Goal: Information Seeking & Learning: Learn about a topic

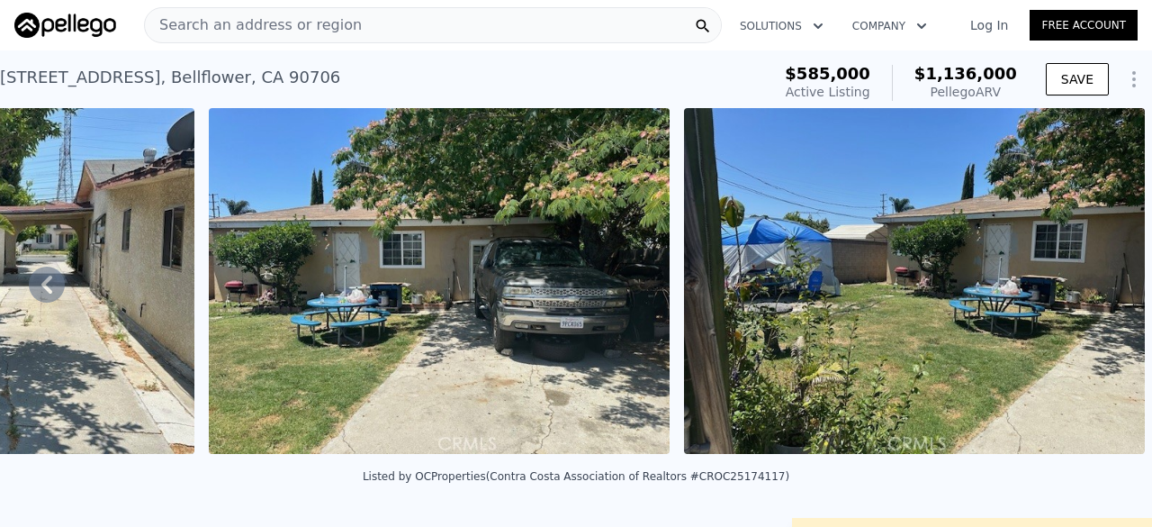
click at [275, 33] on span "Search an address or region" at bounding box center [253, 25] width 217 height 22
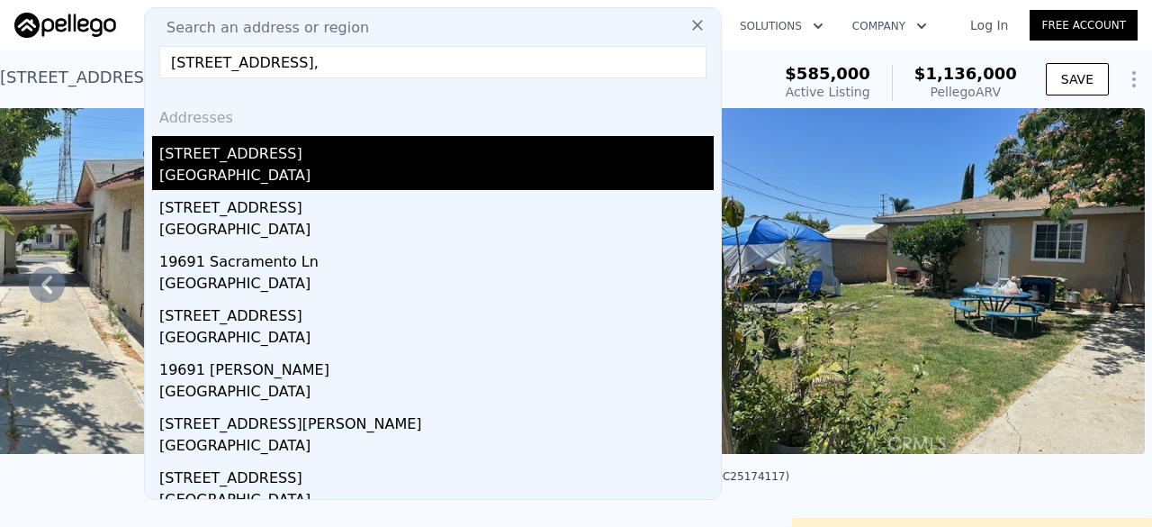
type input "[STREET_ADDRESS],"
click at [248, 170] on div "[GEOGRAPHIC_DATA]" at bounding box center [436, 177] width 554 height 25
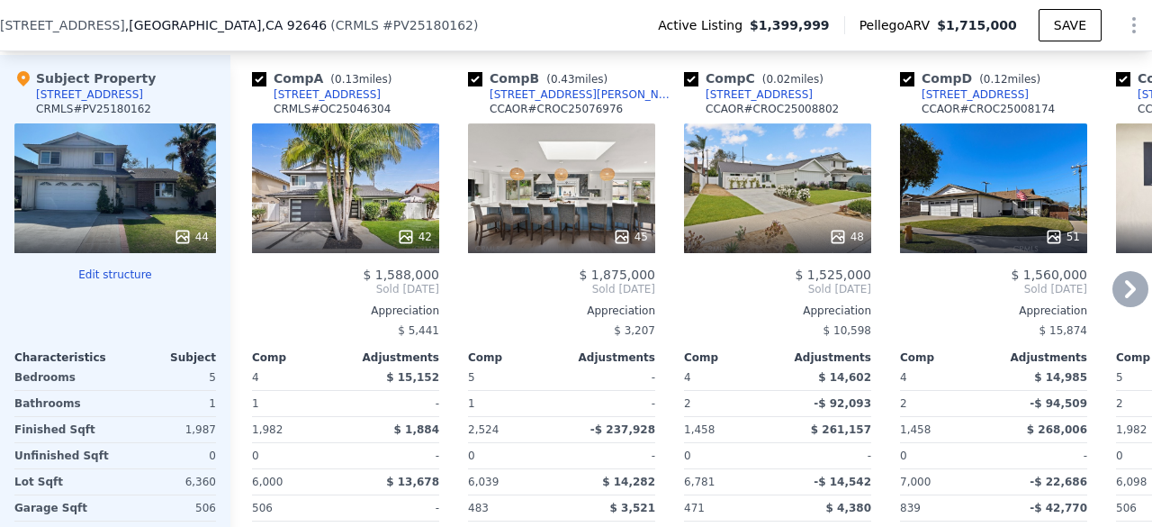
scroll to position [2013, 0]
click at [770, 150] on div "48" at bounding box center [777, 188] width 187 height 130
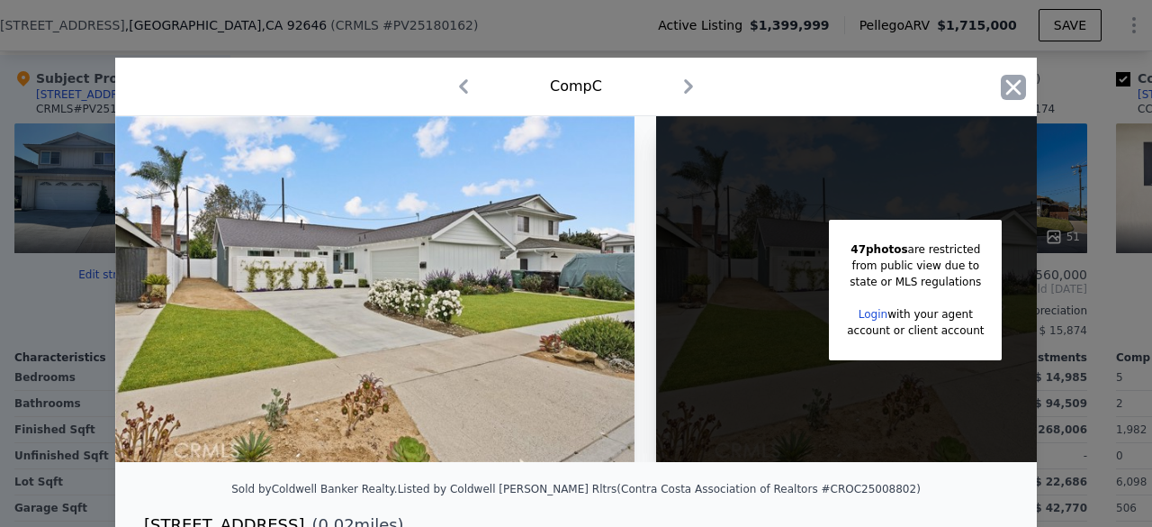
click at [1006, 91] on icon "button" at bounding box center [1013, 87] width 25 height 25
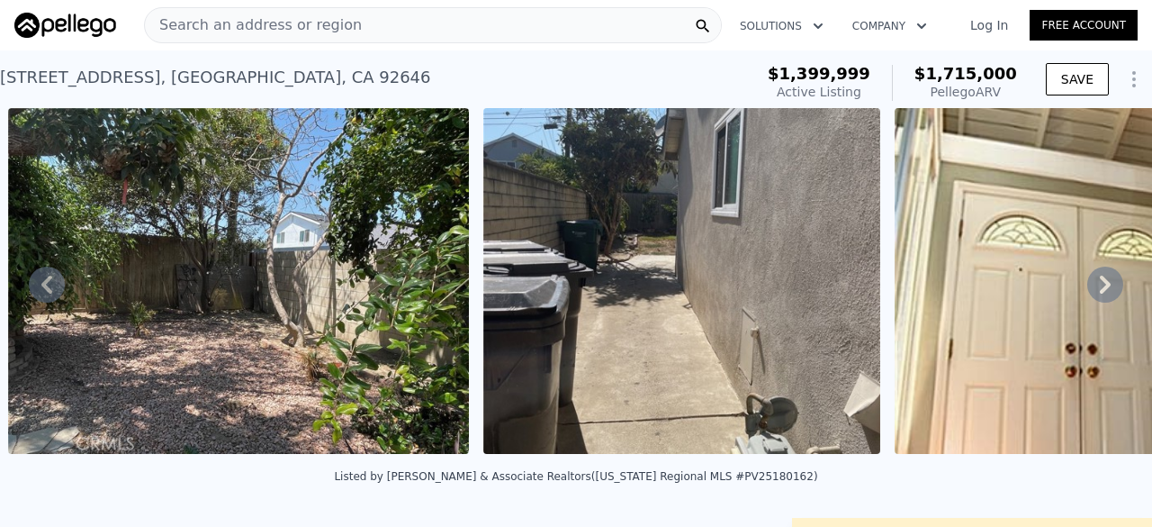
click at [324, 23] on span "Search an address or region" at bounding box center [253, 25] width 217 height 22
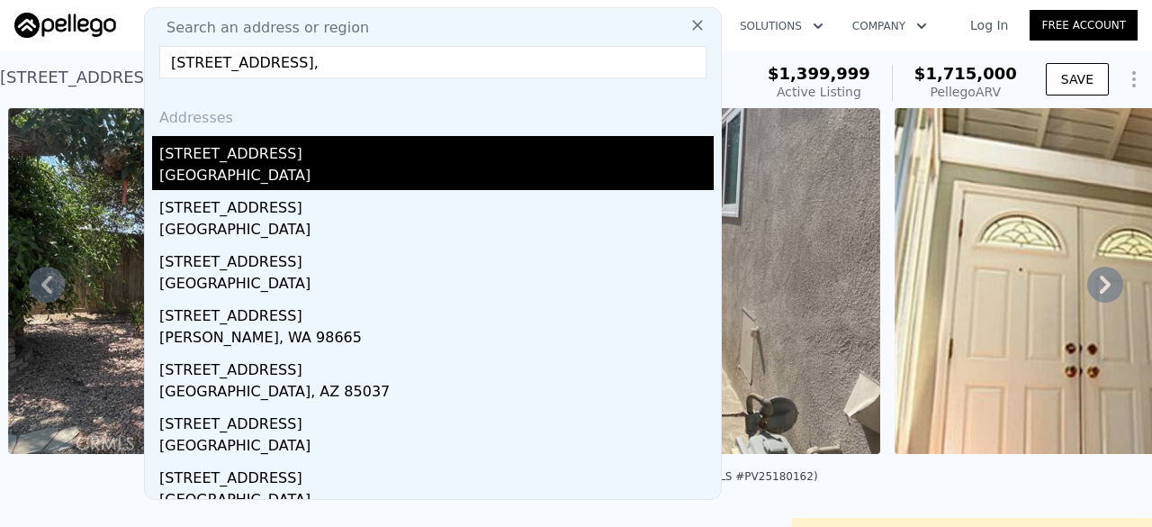
type input "[STREET_ADDRESS],"
click at [270, 168] on div "[GEOGRAPHIC_DATA]" at bounding box center [436, 177] width 554 height 25
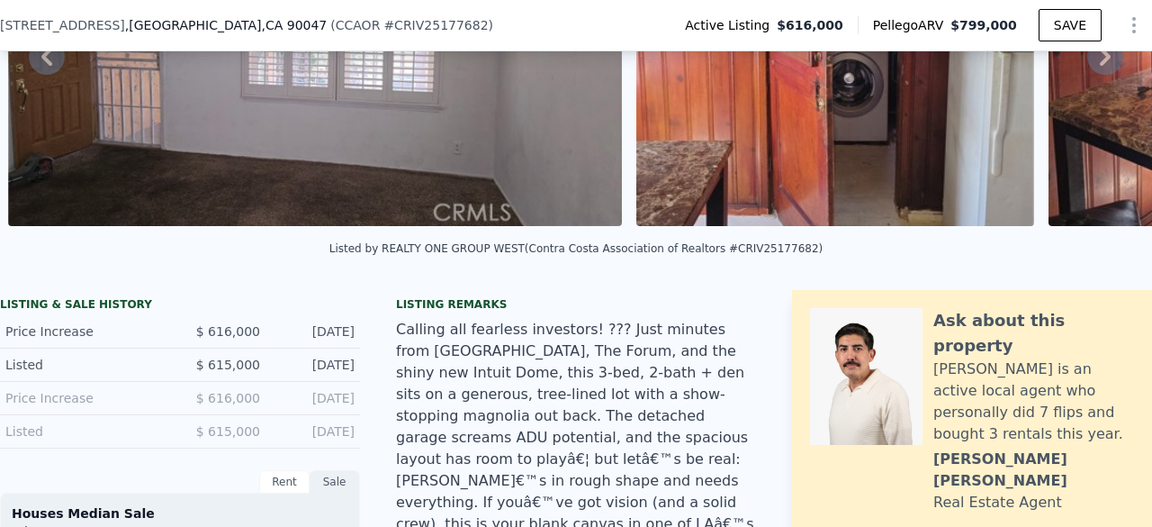
scroll to position [220, 0]
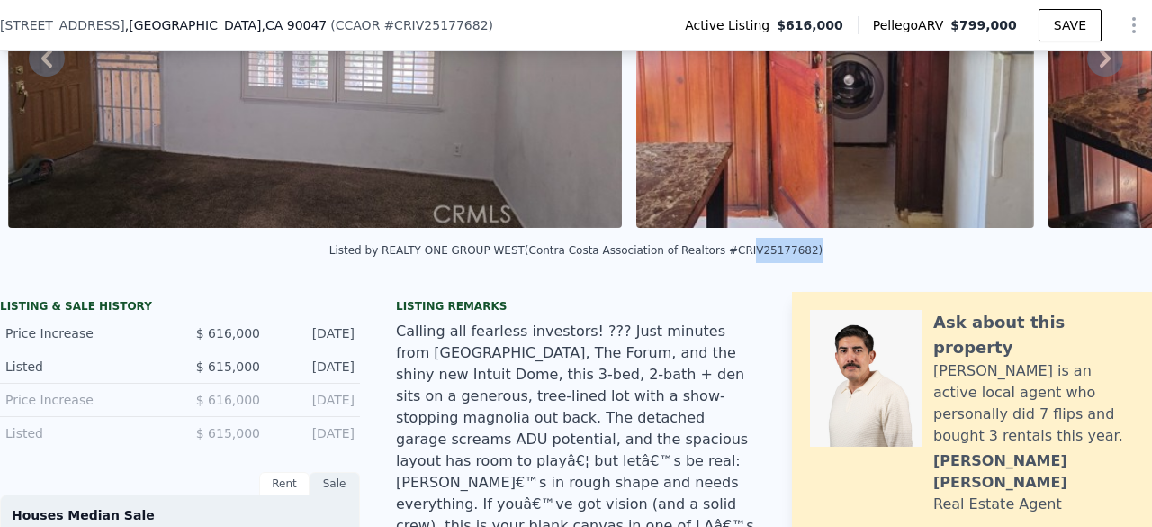
drag, startPoint x: 720, startPoint y: 262, endPoint x: 773, endPoint y: 265, distance: 53.2
click at [773, 257] on div "Listed by REALTY ONE GROUP WEST (Contra Costa Association of Realtors #CRIV2517…" at bounding box center [575, 250] width 493 height 13
copy div "IV25177682"
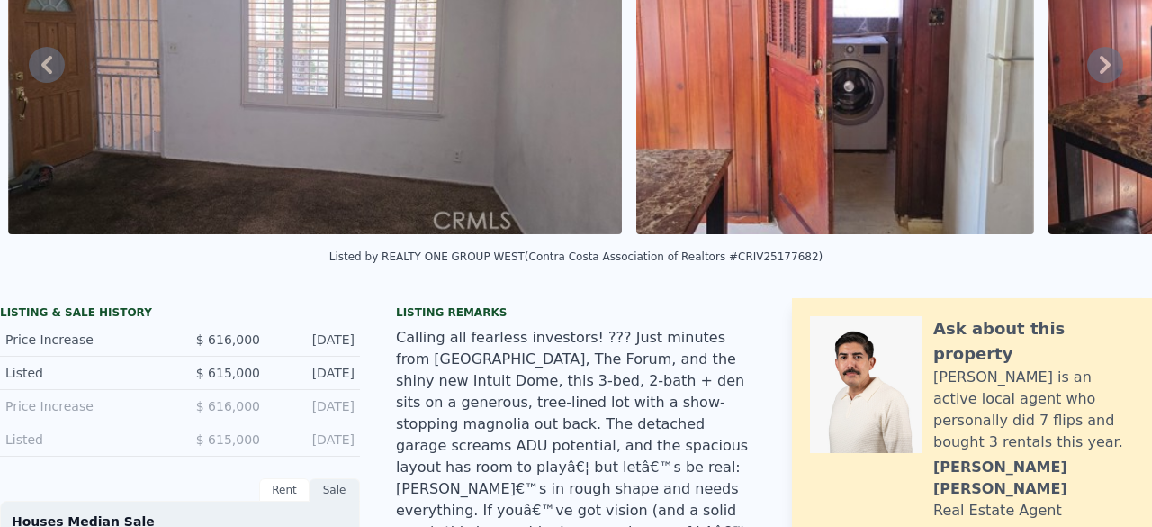
scroll to position [0, 0]
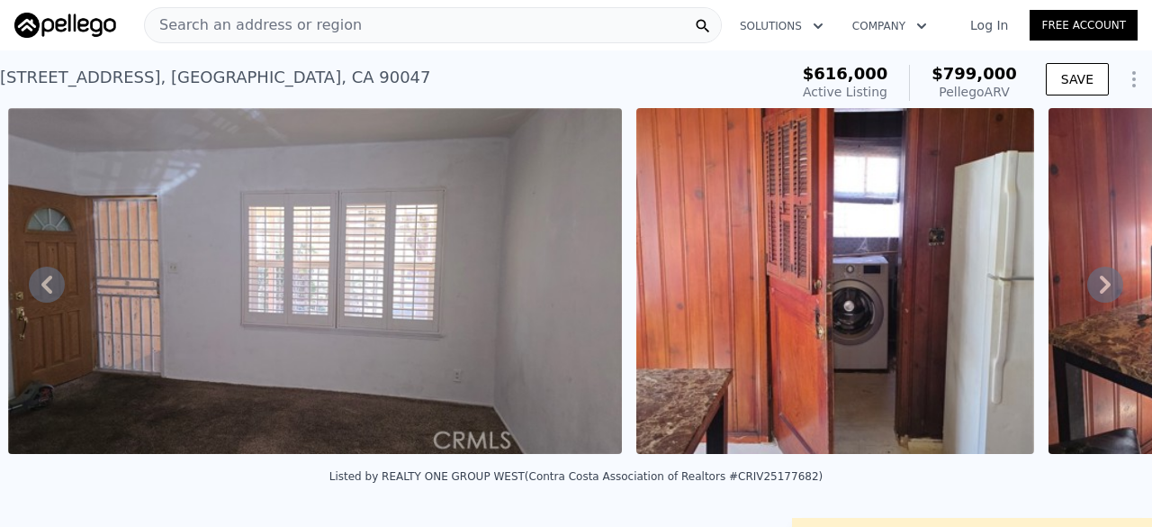
click at [307, 40] on div "Search an address or region" at bounding box center [253, 25] width 217 height 34
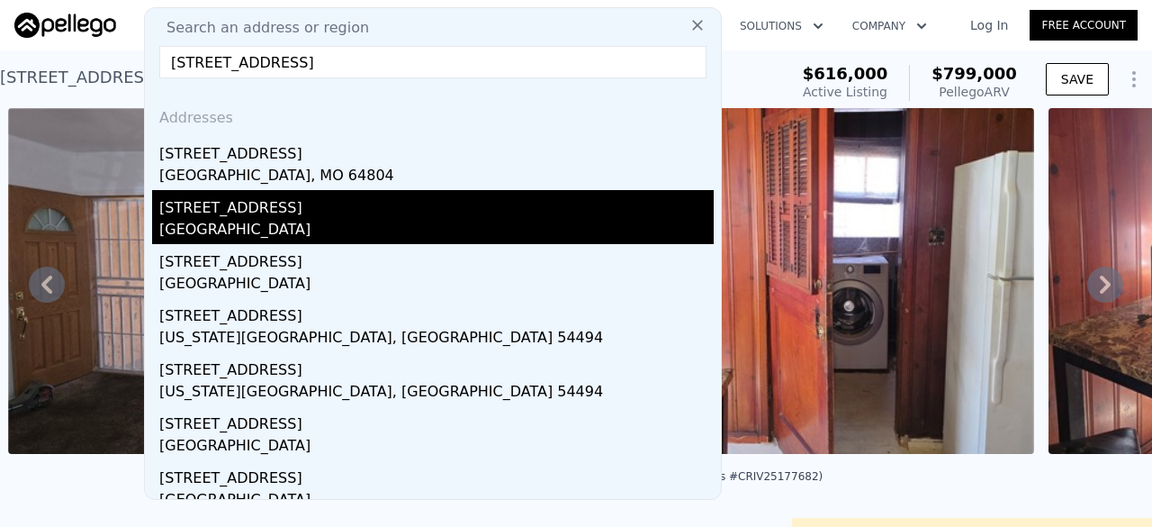
type input "[STREET_ADDRESS]"
click at [220, 235] on div "[GEOGRAPHIC_DATA]" at bounding box center [436, 231] width 554 height 25
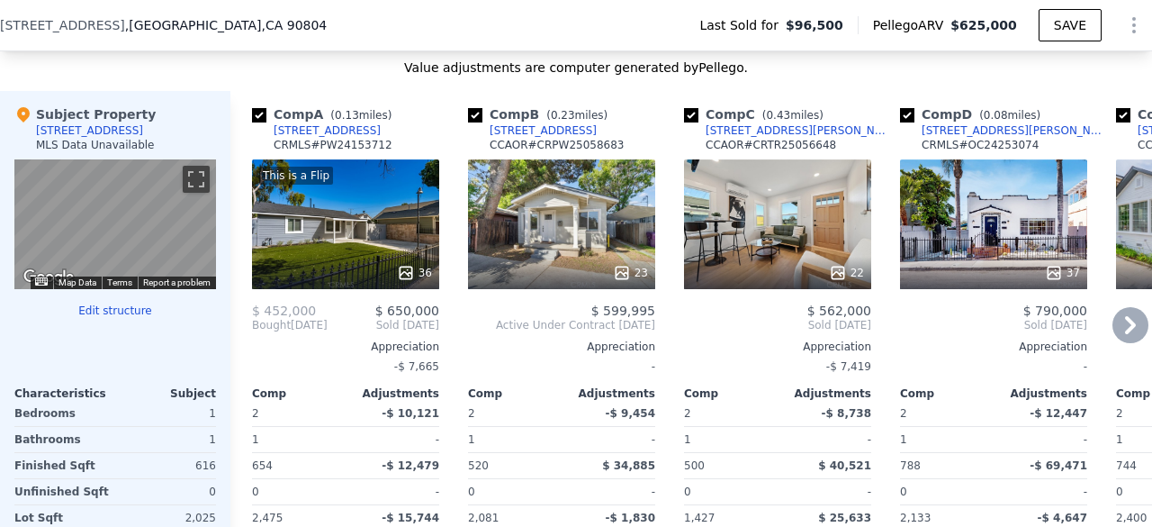
click at [338, 235] on div "This is a Flip 36" at bounding box center [345, 224] width 187 height 130
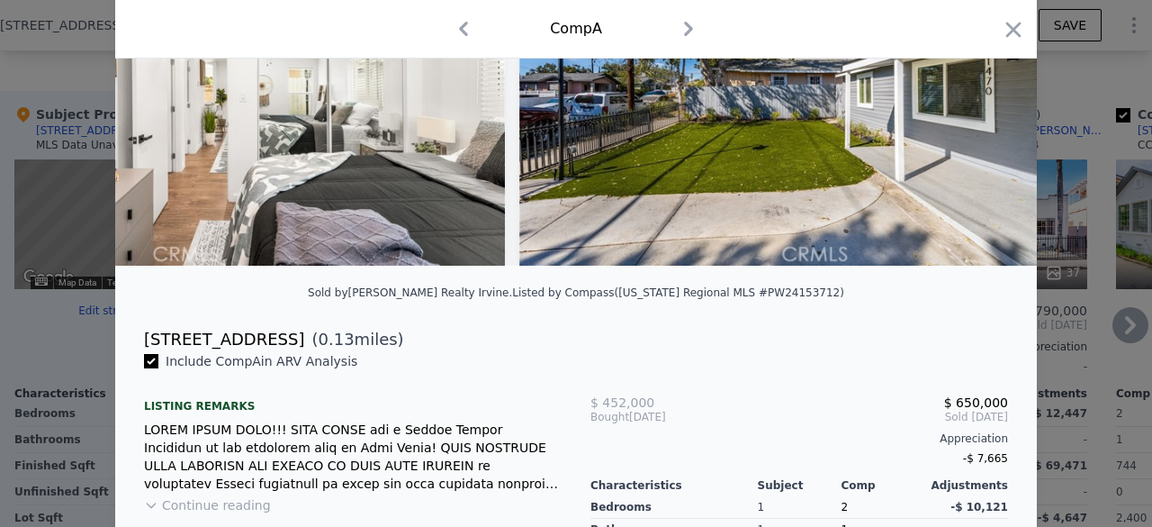
scroll to position [200, 0]
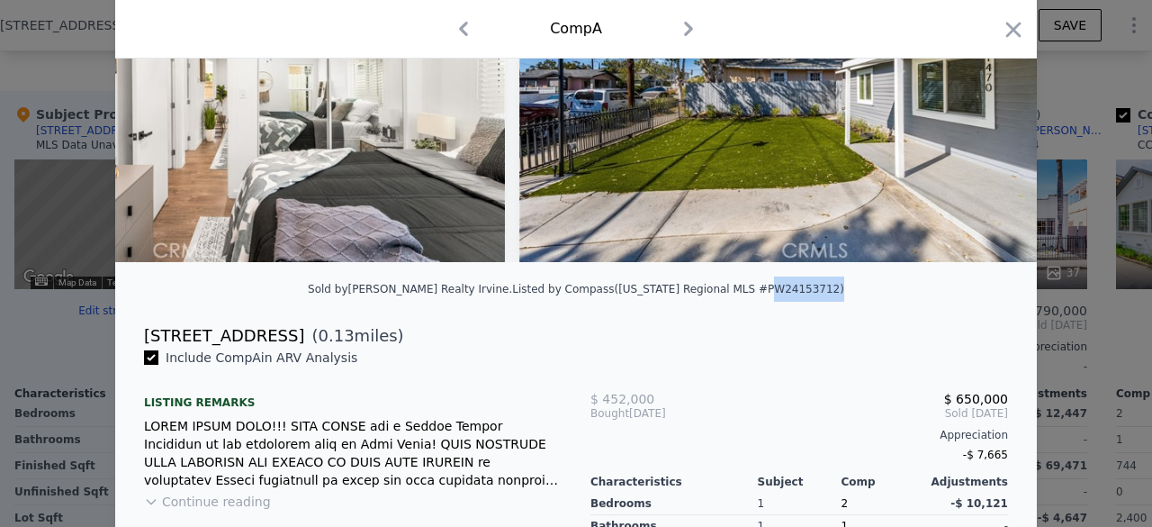
drag, startPoint x: 723, startPoint y: 302, endPoint x: 781, endPoint y: 302, distance: 58.5
click at [781, 295] on div "Listed by Compass ([US_STATE] Regional MLS #PW24153712)" at bounding box center [678, 289] width 332 height 13
copy div "PW24153712"
click at [753, 337] on div "[STREET_ADDRESS] ( 0.13 miles)" at bounding box center [576, 335] width 893 height 25
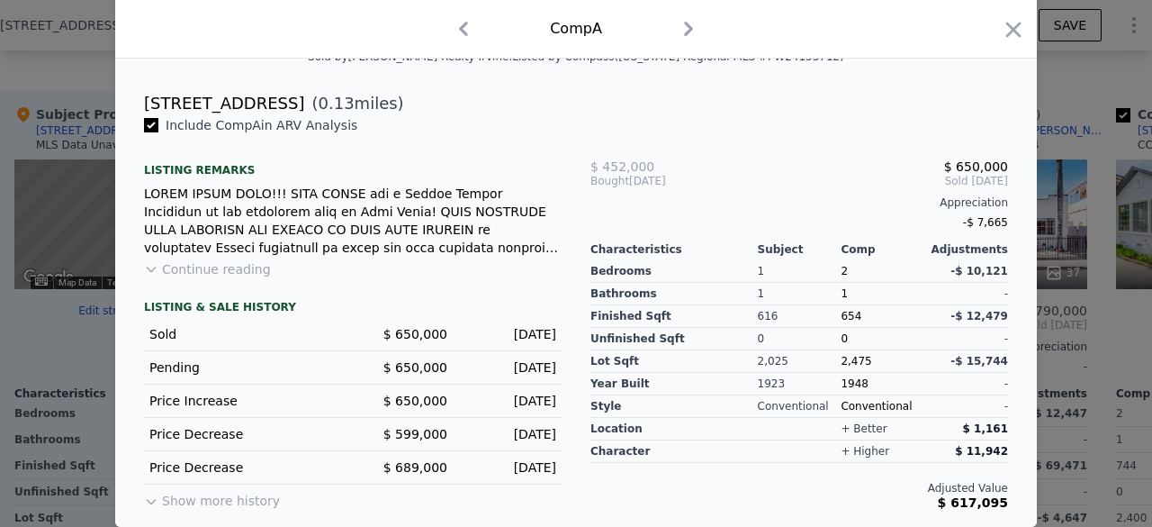
scroll to position [443, 0]
click at [187, 498] on button "Show more history" at bounding box center [212, 496] width 136 height 25
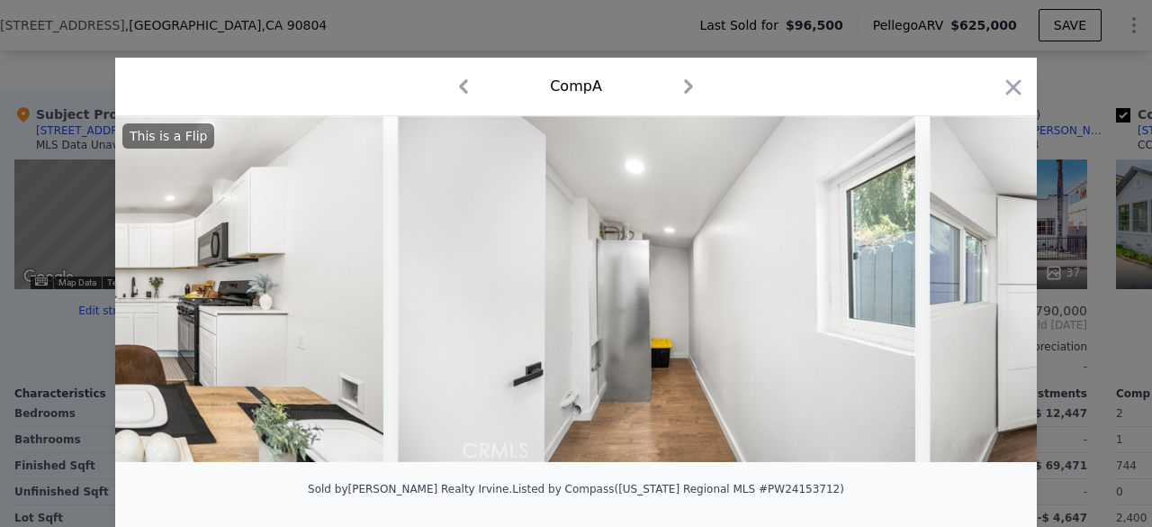
scroll to position [0, 9814]
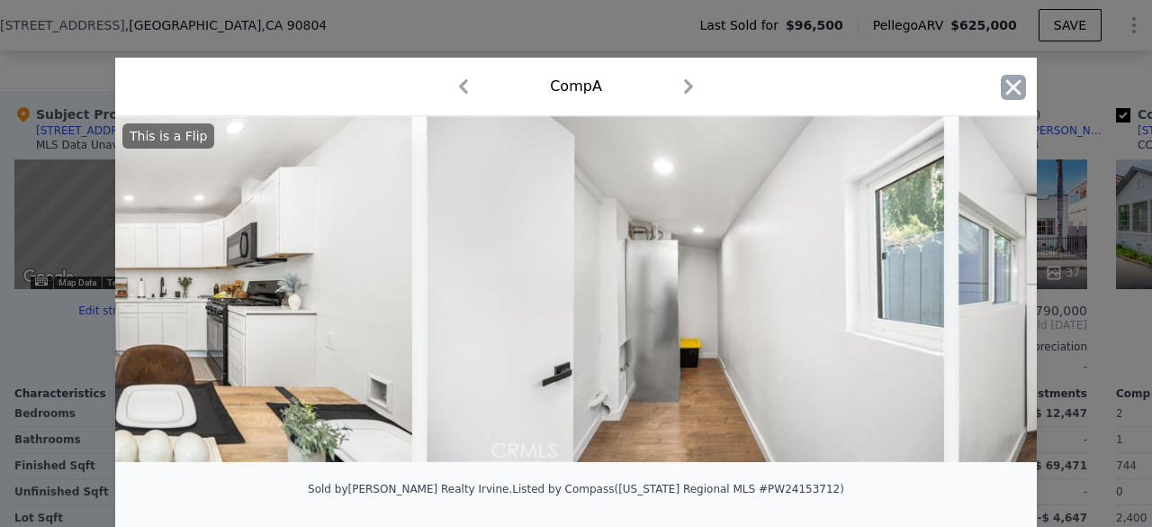
click at [1006, 92] on icon "button" at bounding box center [1013, 86] width 15 height 15
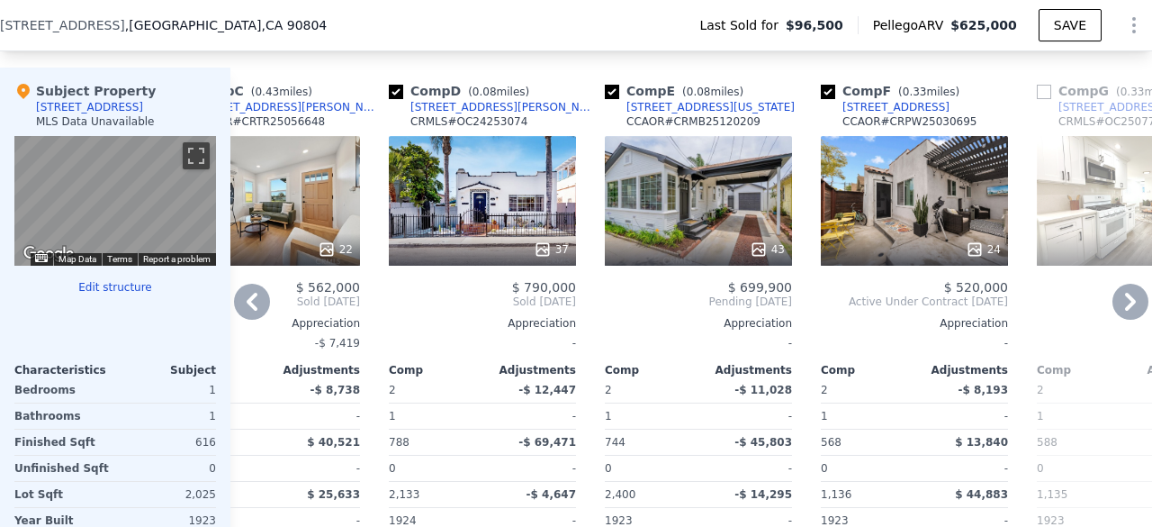
scroll to position [1824, 0]
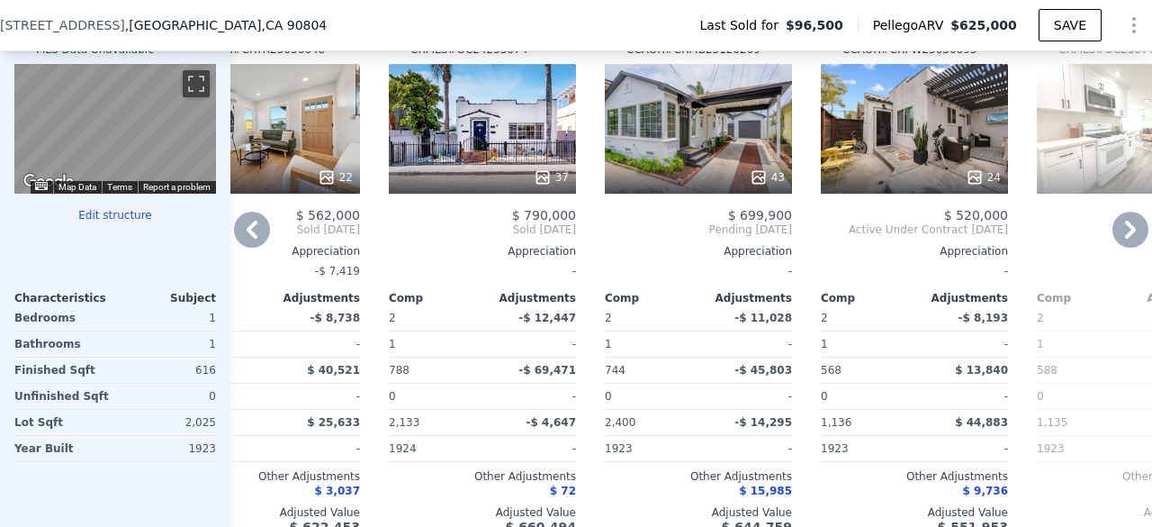
click at [929, 160] on div "24" at bounding box center [914, 129] width 187 height 130
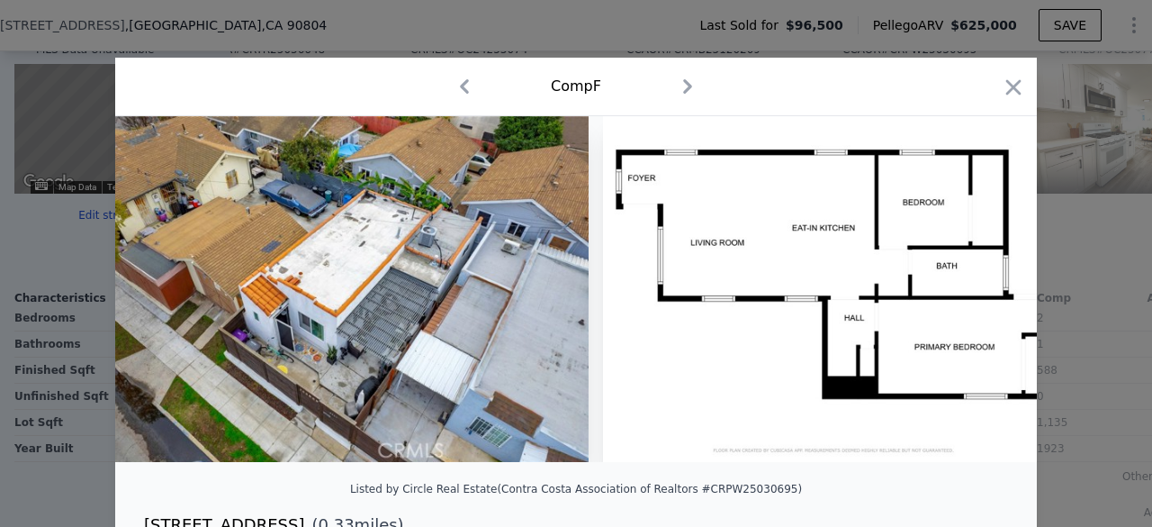
scroll to position [0, 11811]
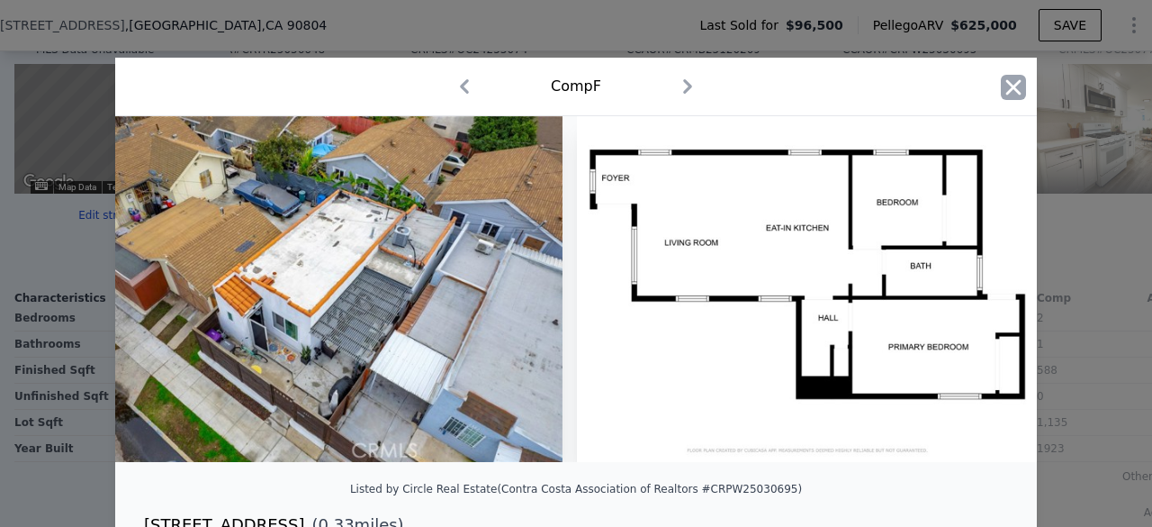
click at [1005, 94] on icon "button" at bounding box center [1013, 87] width 25 height 25
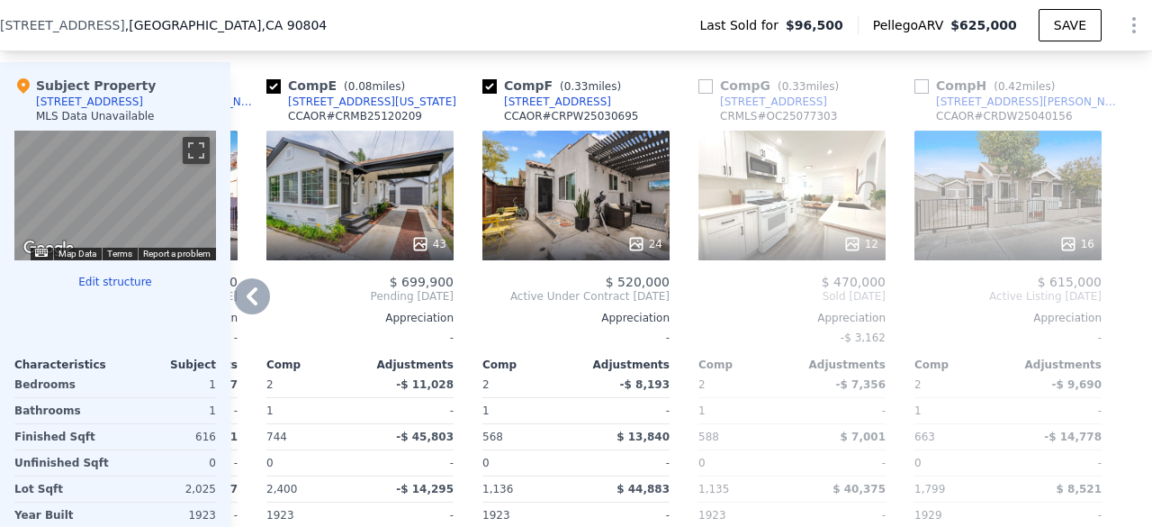
scroll to position [1753, 0]
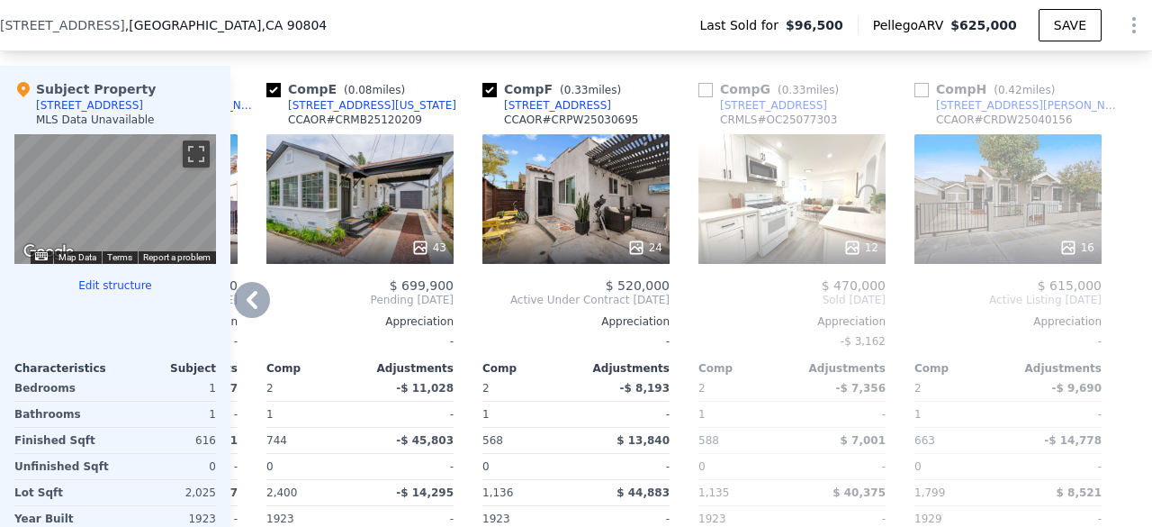
click at [760, 203] on div "12" at bounding box center [791, 199] width 187 height 130
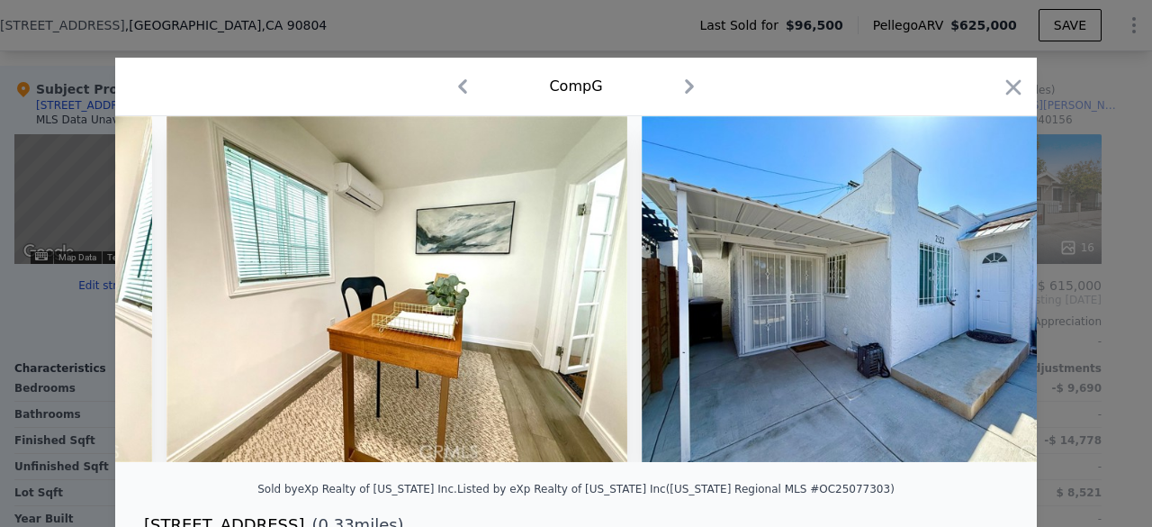
scroll to position [0, 4767]
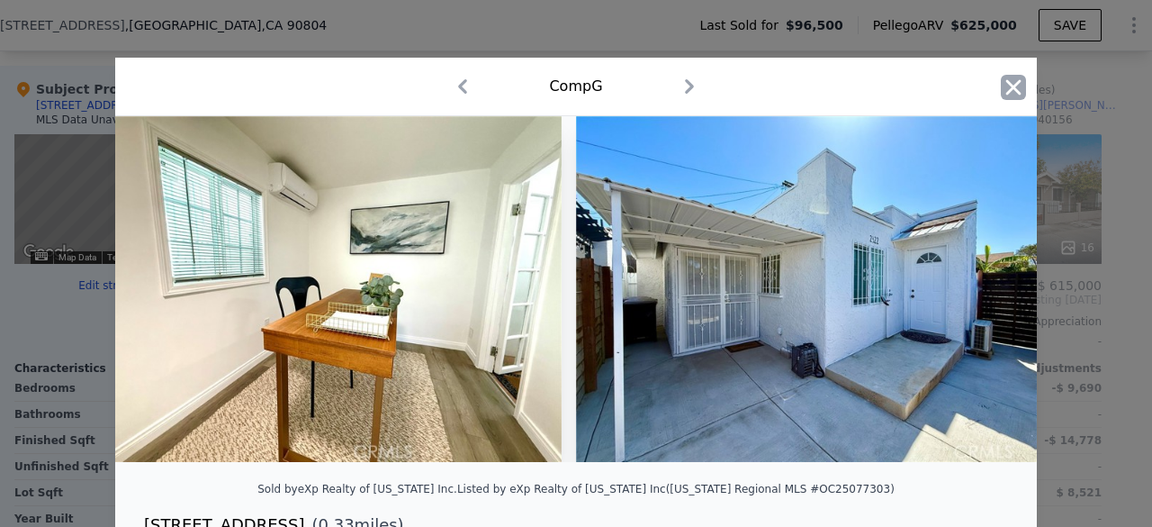
click at [1001, 89] on icon "button" at bounding box center [1013, 87] width 25 height 25
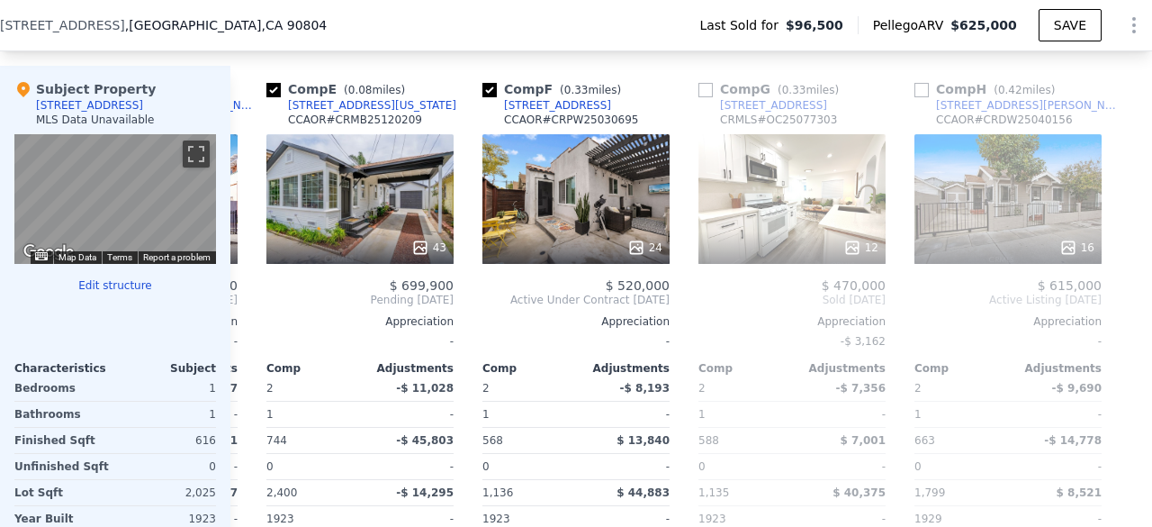
scroll to position [0, 817]
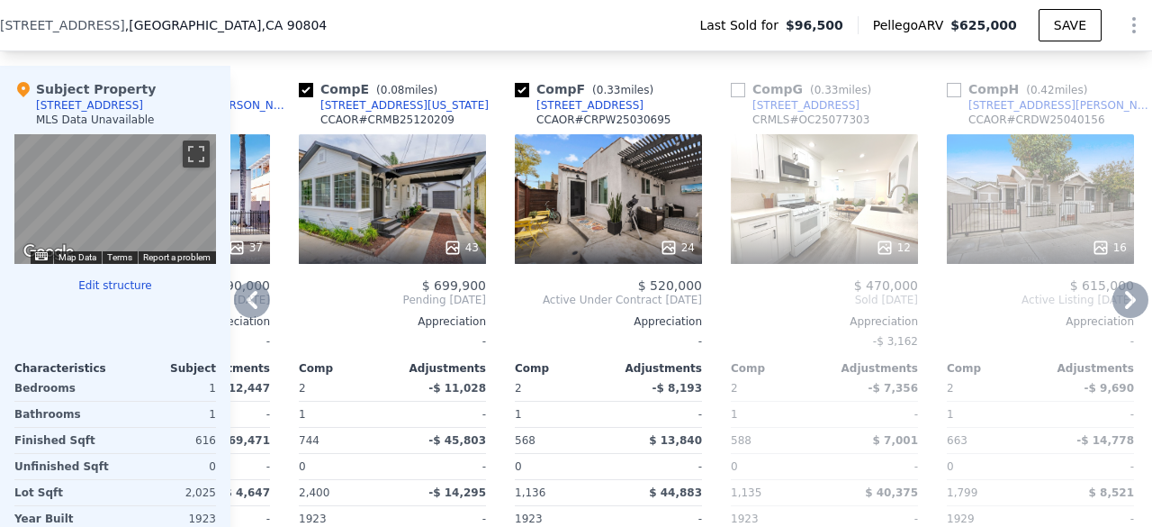
click at [619, 233] on div "24" at bounding box center [608, 199] width 187 height 130
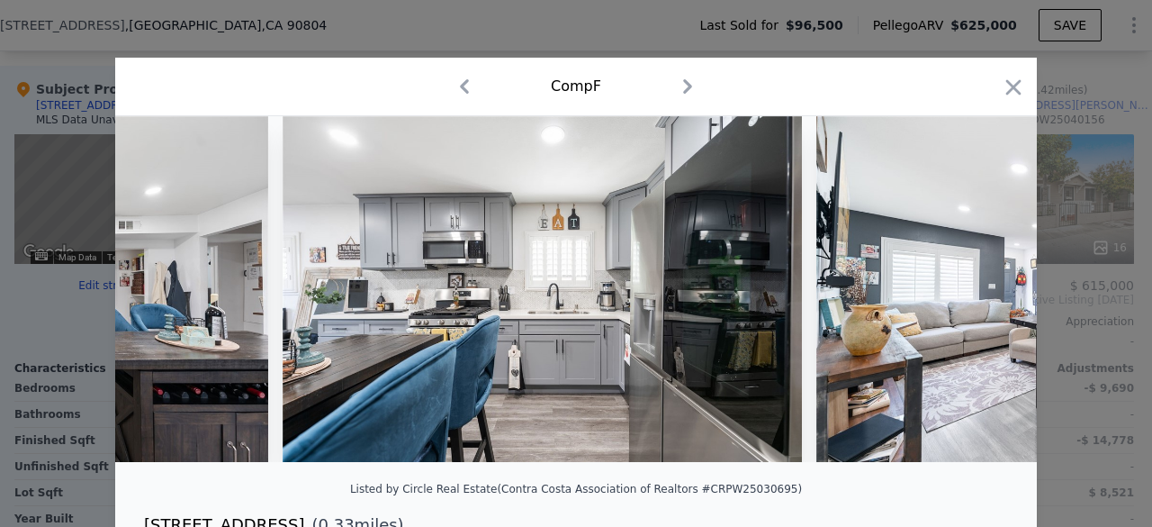
scroll to position [0, 4254]
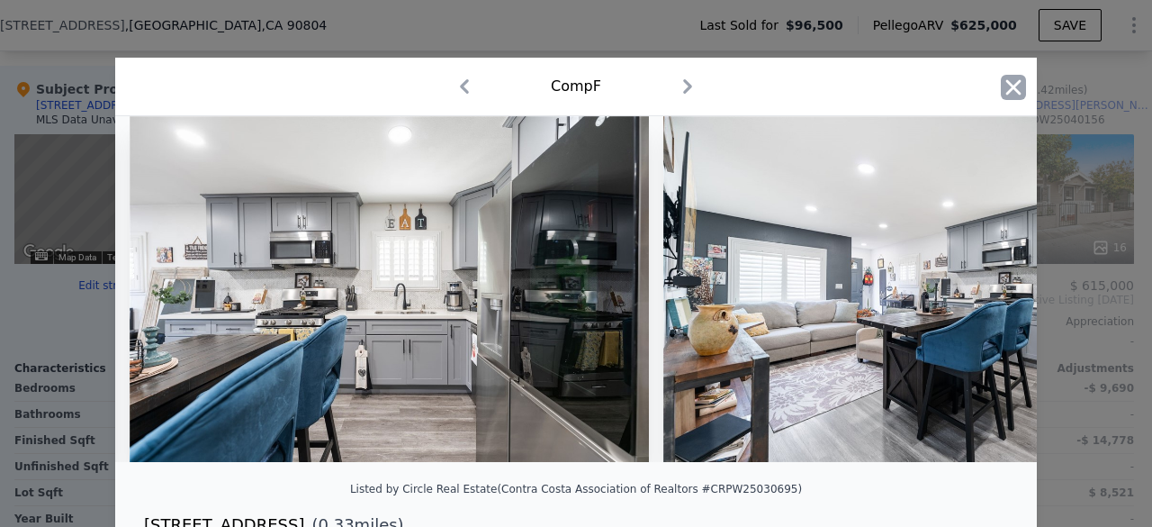
click at [1007, 95] on icon "button" at bounding box center [1013, 87] width 25 height 25
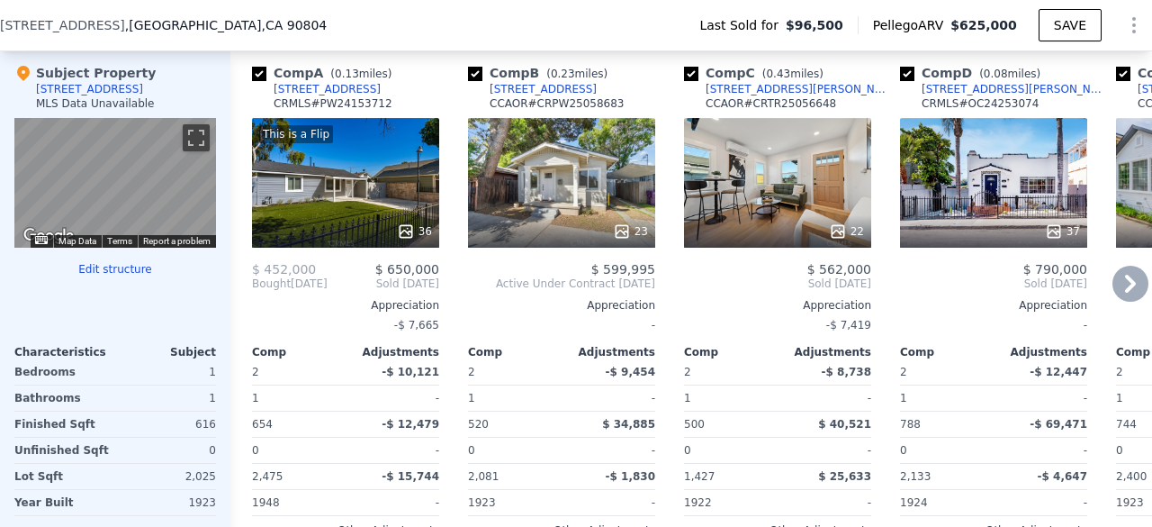
scroll to position [1770, 0]
click at [610, 195] on div "23" at bounding box center [561, 183] width 187 height 130
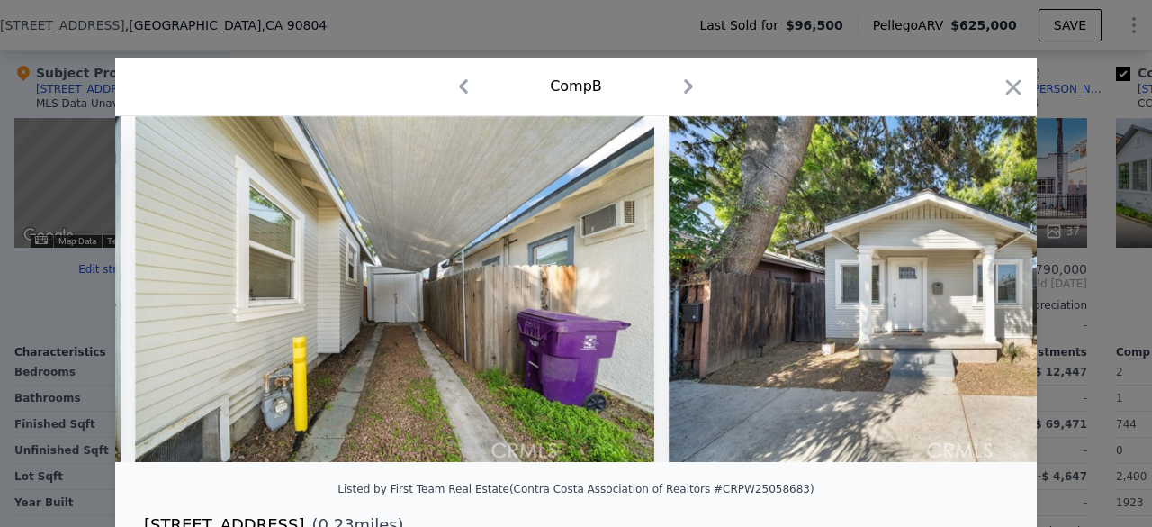
scroll to position [0, 9068]
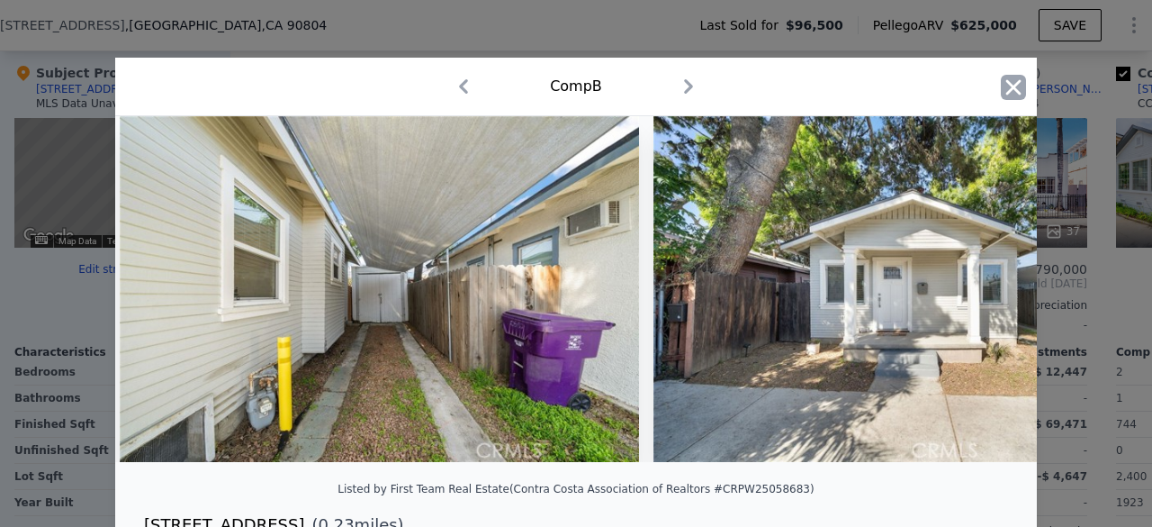
click at [1001, 89] on icon "button" at bounding box center [1013, 87] width 25 height 25
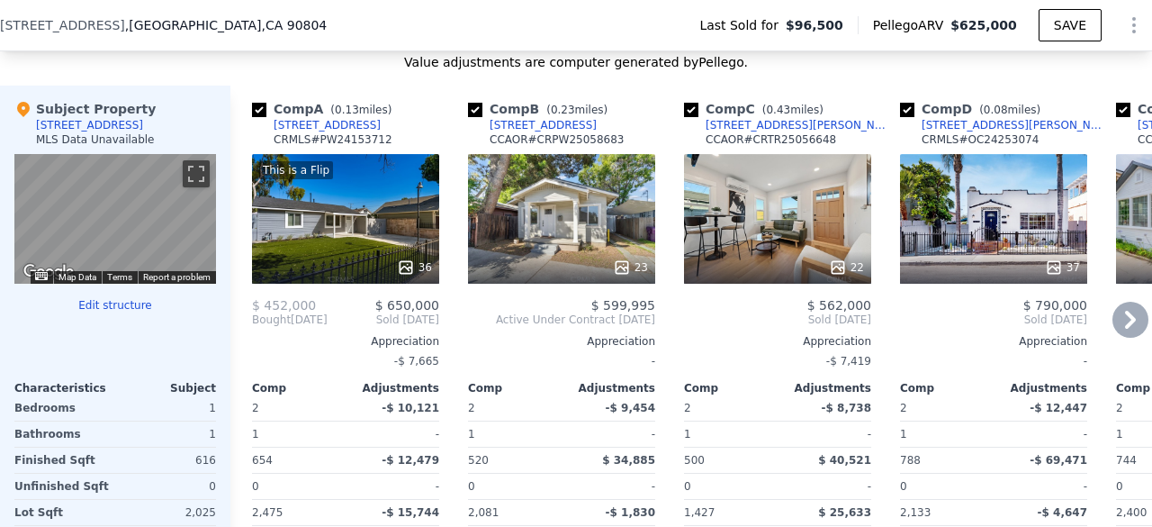
scroll to position [1732, 0]
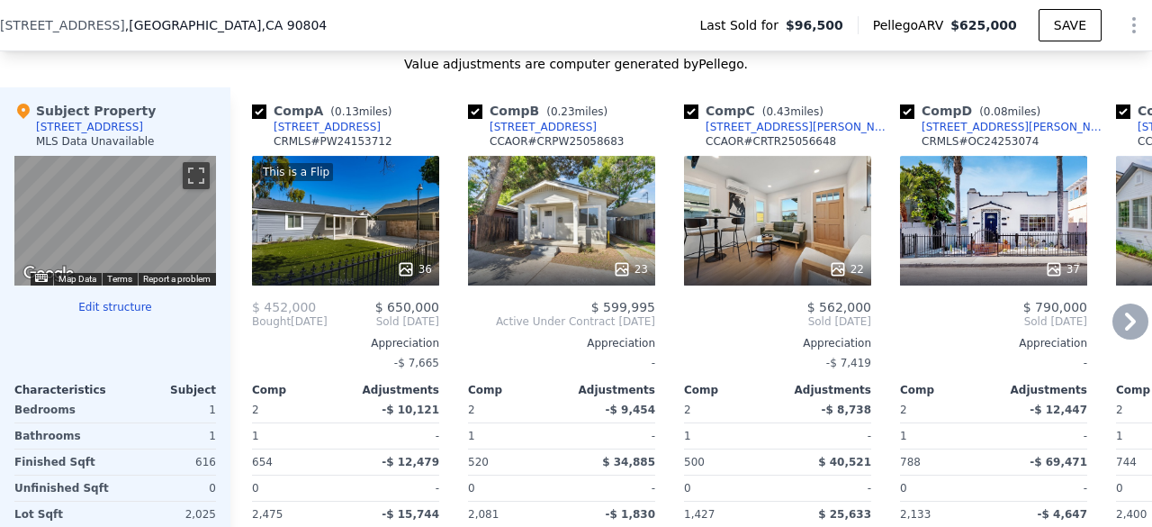
click at [774, 247] on div "22" at bounding box center [777, 221] width 187 height 130
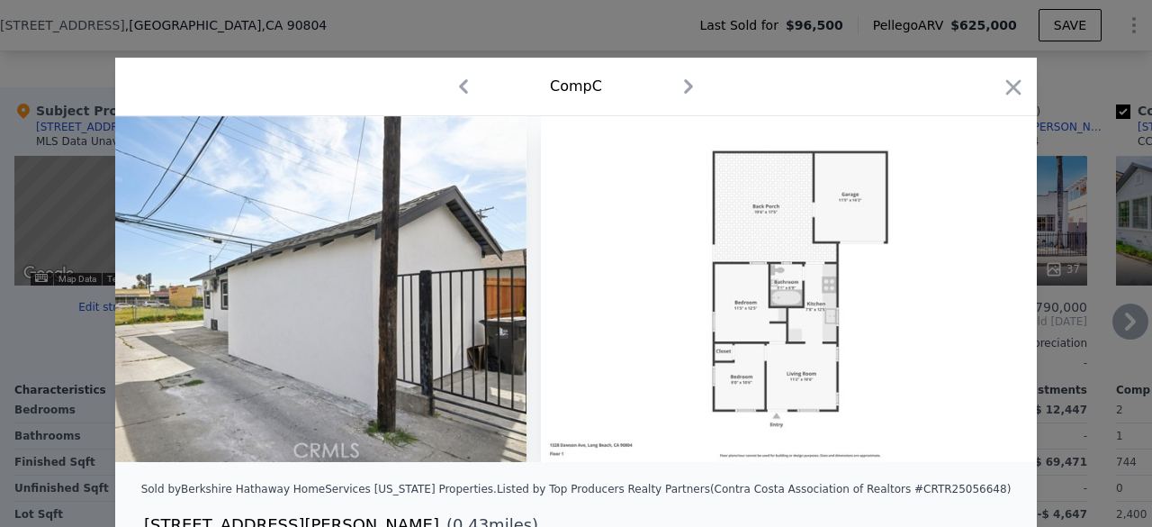
scroll to position [0, 10906]
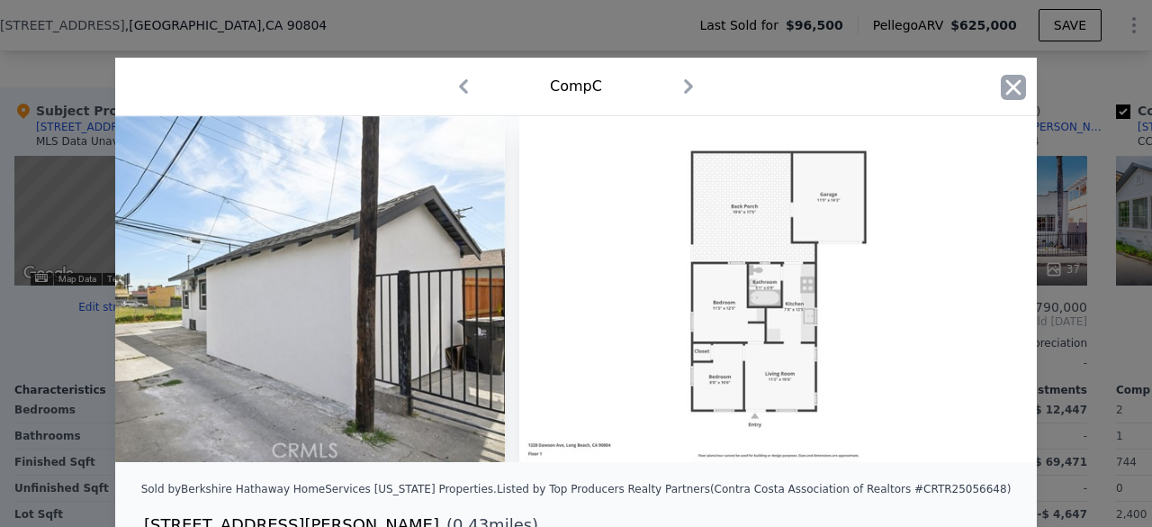
click at [1010, 89] on icon "button" at bounding box center [1013, 87] width 25 height 25
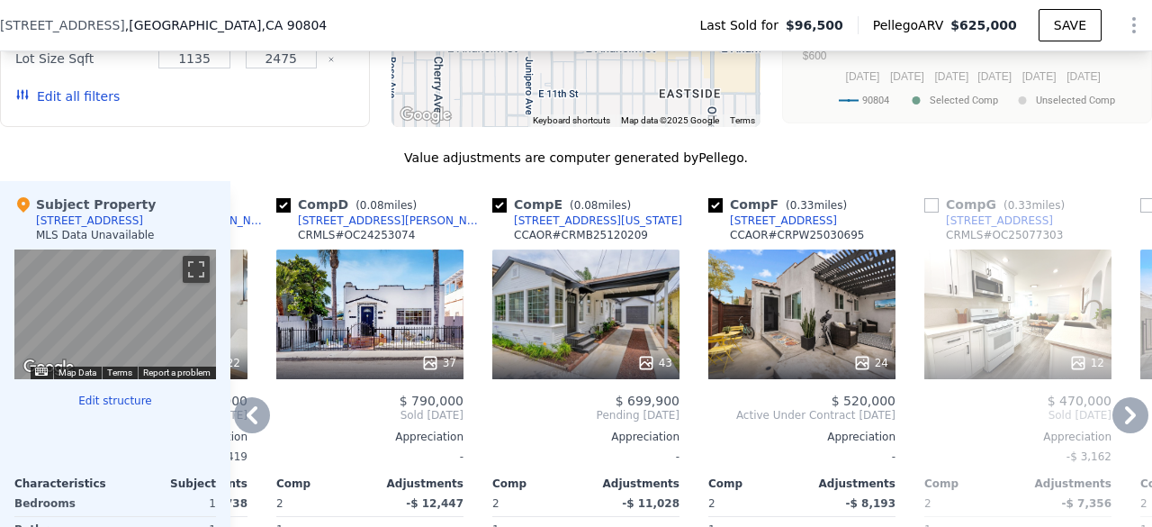
scroll to position [1644, 0]
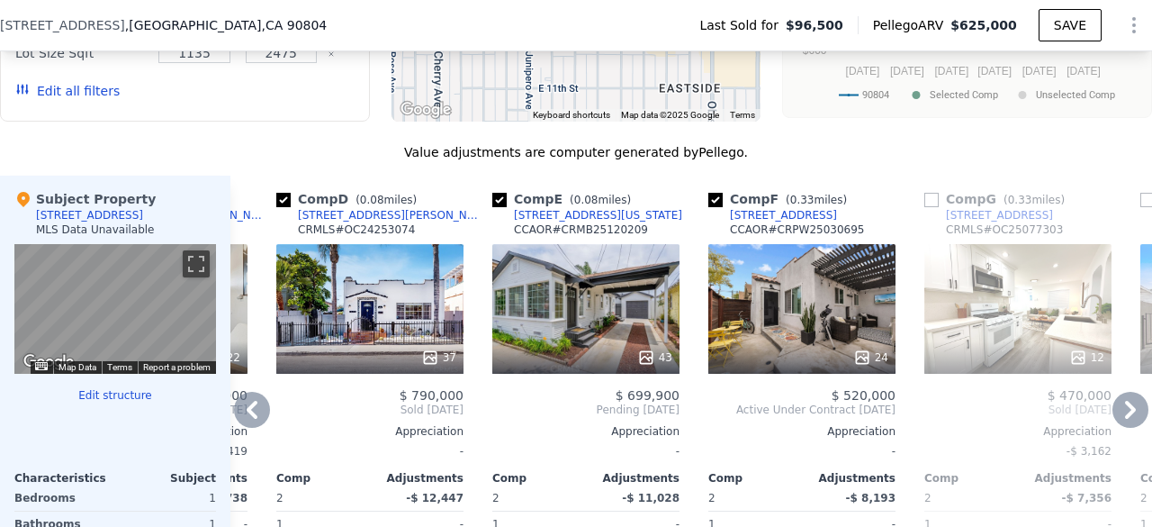
click at [580, 316] on div "43" at bounding box center [585, 309] width 187 height 130
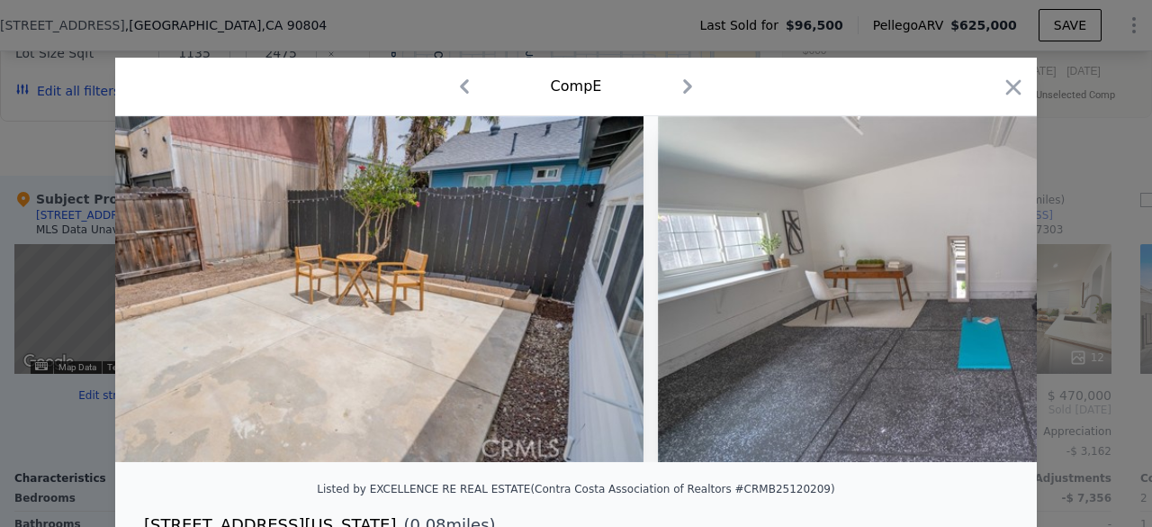
scroll to position [0, 22581]
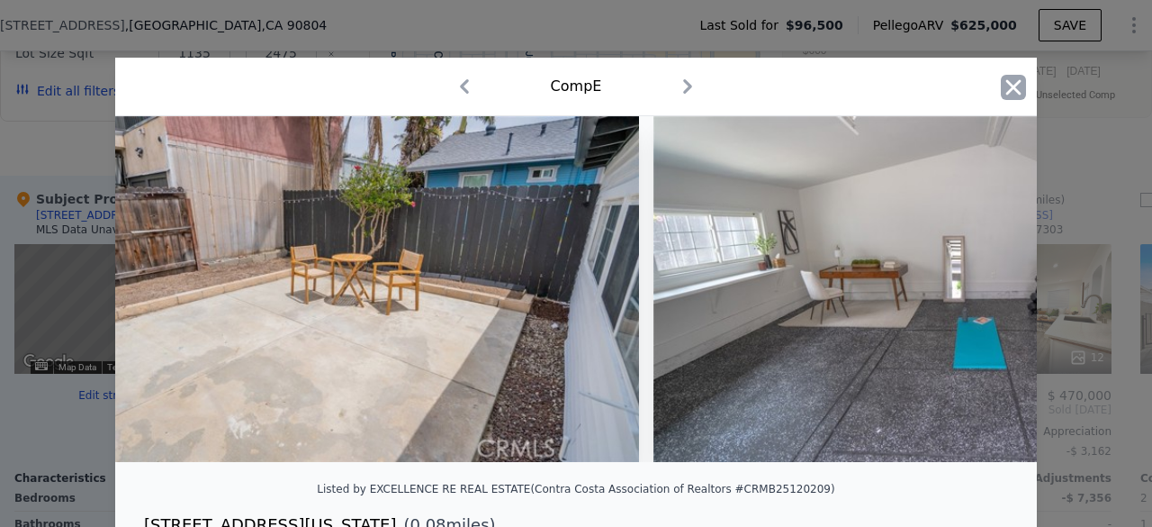
click at [1004, 80] on icon "button" at bounding box center [1013, 87] width 25 height 25
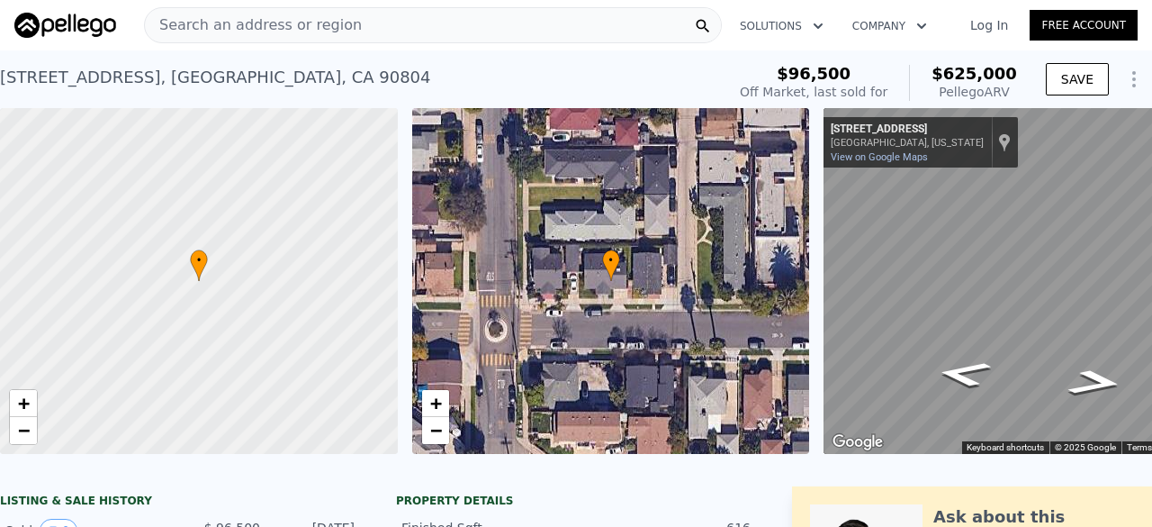
click at [266, 32] on span "Search an address or region" at bounding box center [253, 25] width 217 height 22
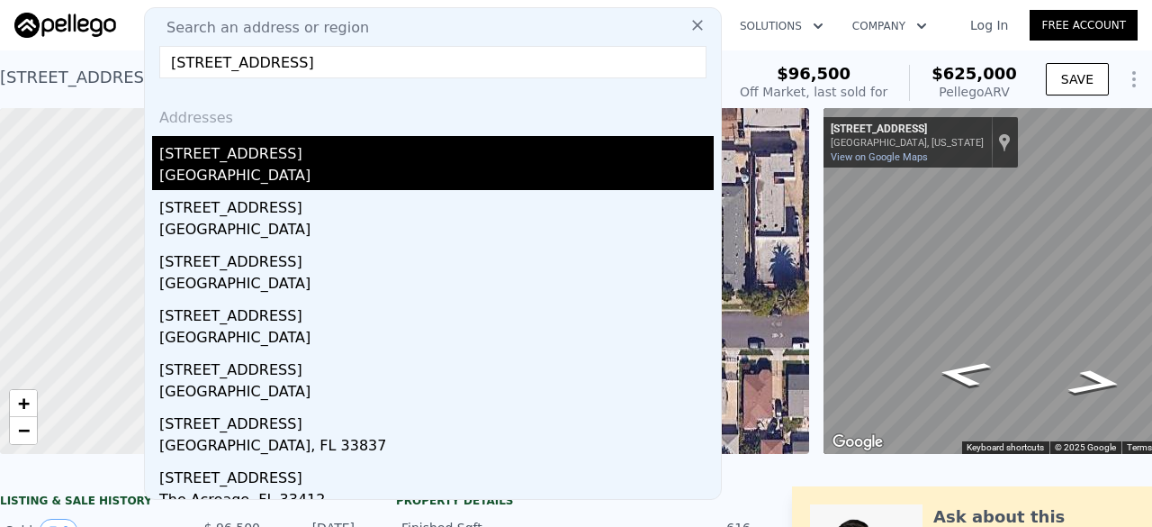
type input "[STREET_ADDRESS]"
click at [239, 161] on div "[STREET_ADDRESS]" at bounding box center [436, 150] width 554 height 29
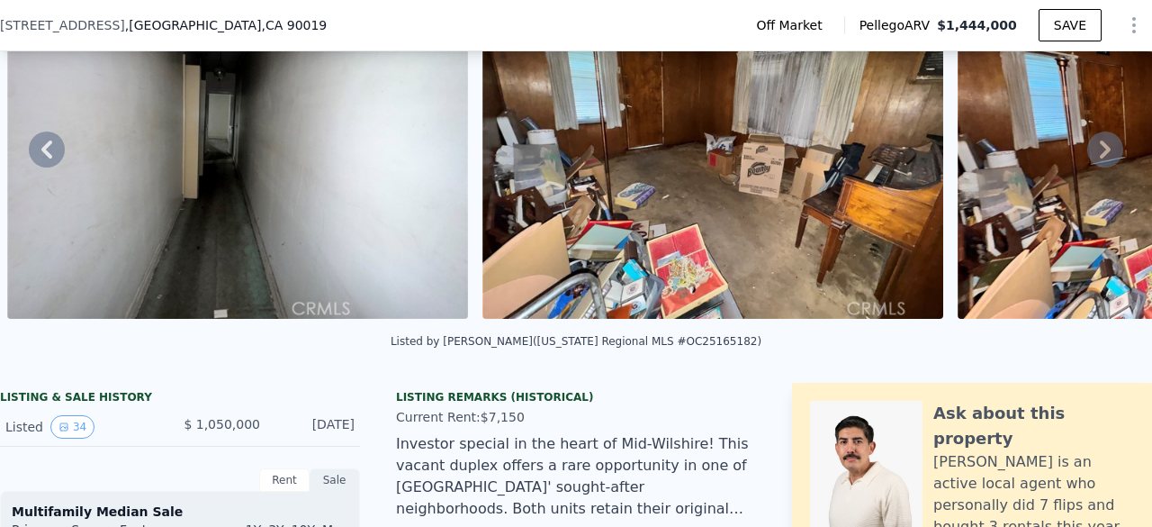
scroll to position [159, 0]
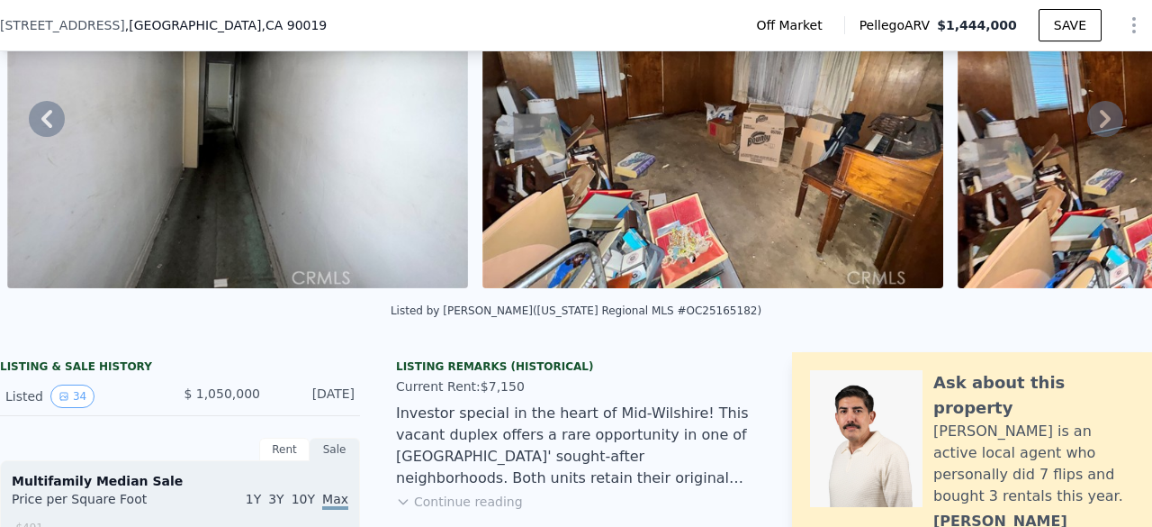
click at [699, 317] on div "Listed by [PERSON_NAME] ([US_STATE] Regional MLS #OC25165182)" at bounding box center [576, 310] width 371 height 13
copy div "OC25165182"
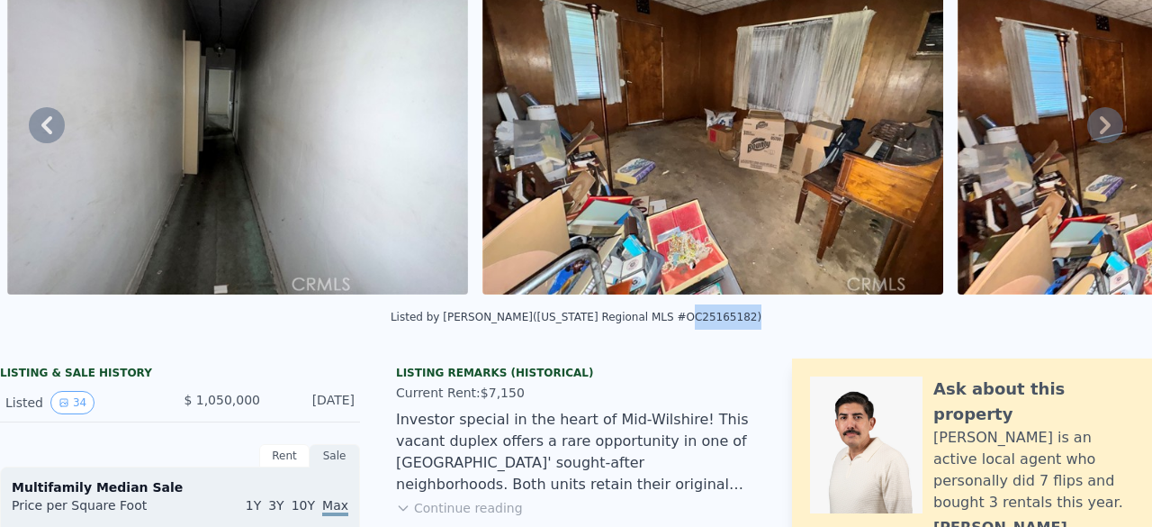
scroll to position [0, 0]
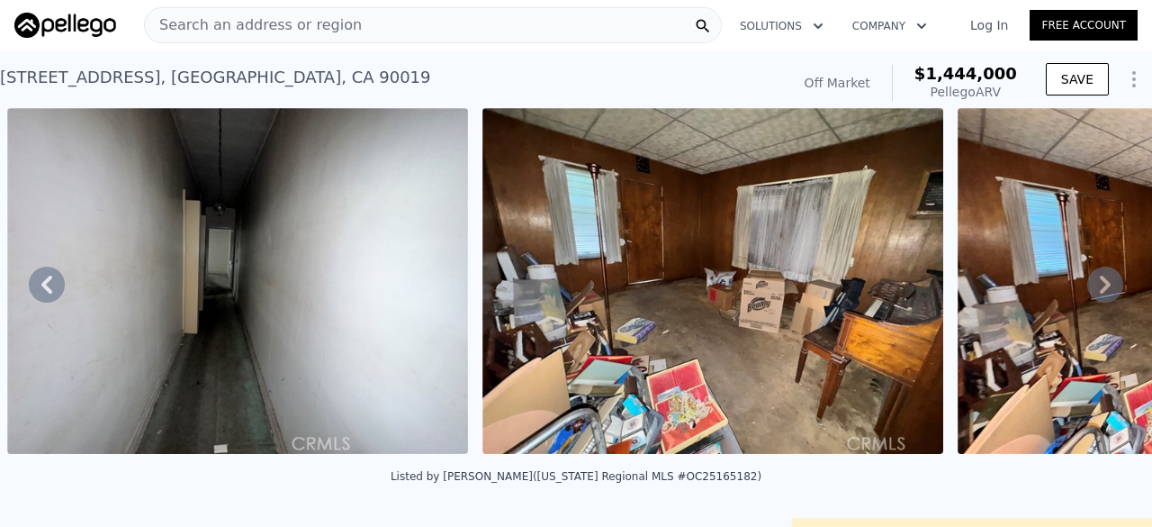
click at [356, 32] on div "Search an address or region" at bounding box center [433, 25] width 578 height 36
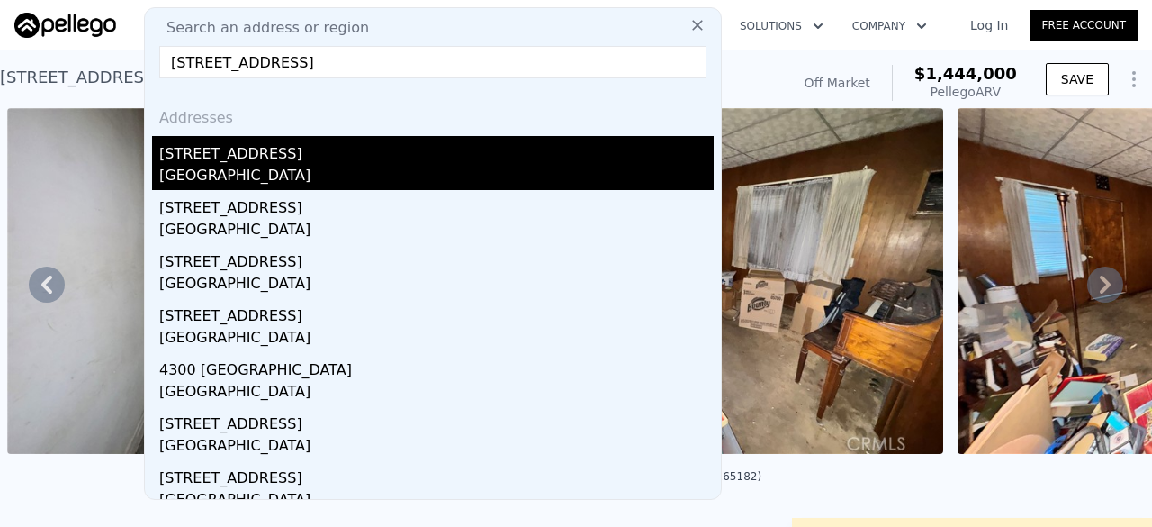
type input "[STREET_ADDRESS]"
click at [300, 153] on div "[STREET_ADDRESS]" at bounding box center [436, 150] width 554 height 29
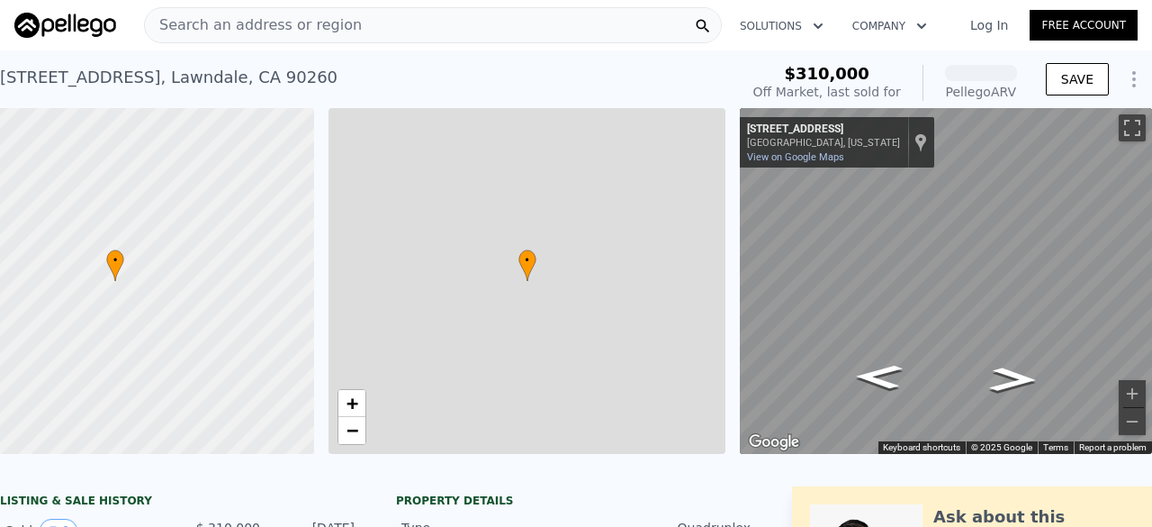
scroll to position [0, 104]
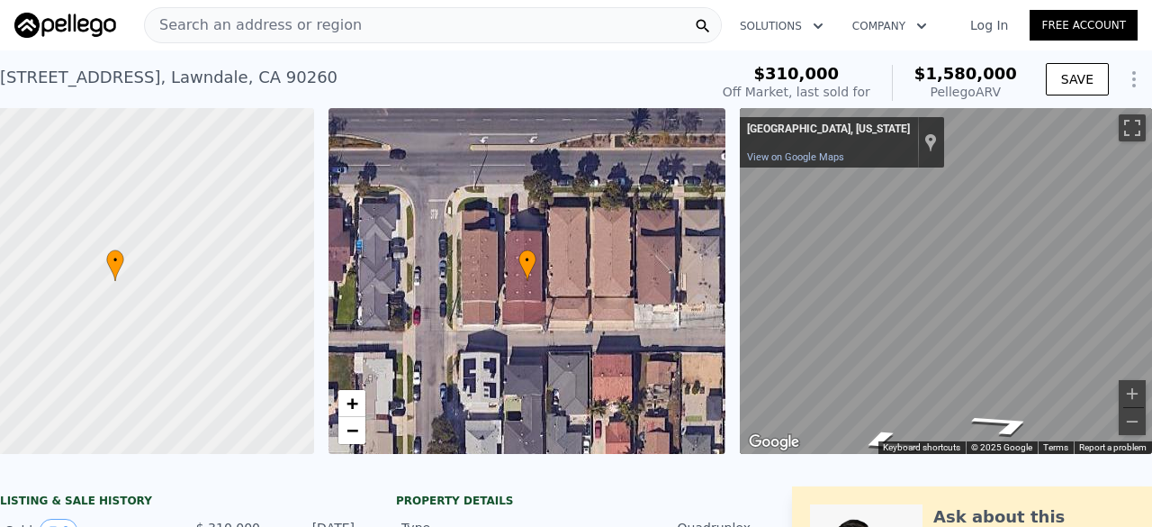
click at [372, 419] on div "• + − • + − ← Move left → Move right ↑ Move up ↓ Move down + Zoom in - Zoom out…" at bounding box center [576, 281] width 1152 height 346
click at [1149, 244] on div "Search an address or region Solutions Company Open main menu Log In Free Accoun…" at bounding box center [576, 263] width 1152 height 527
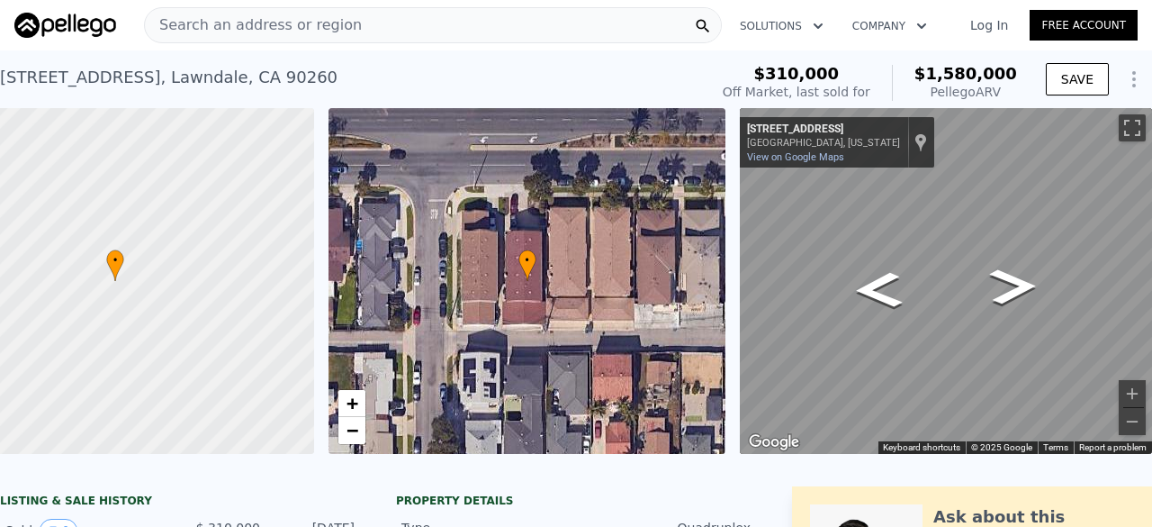
click at [250, 17] on span "Search an address or region" at bounding box center [253, 25] width 217 height 22
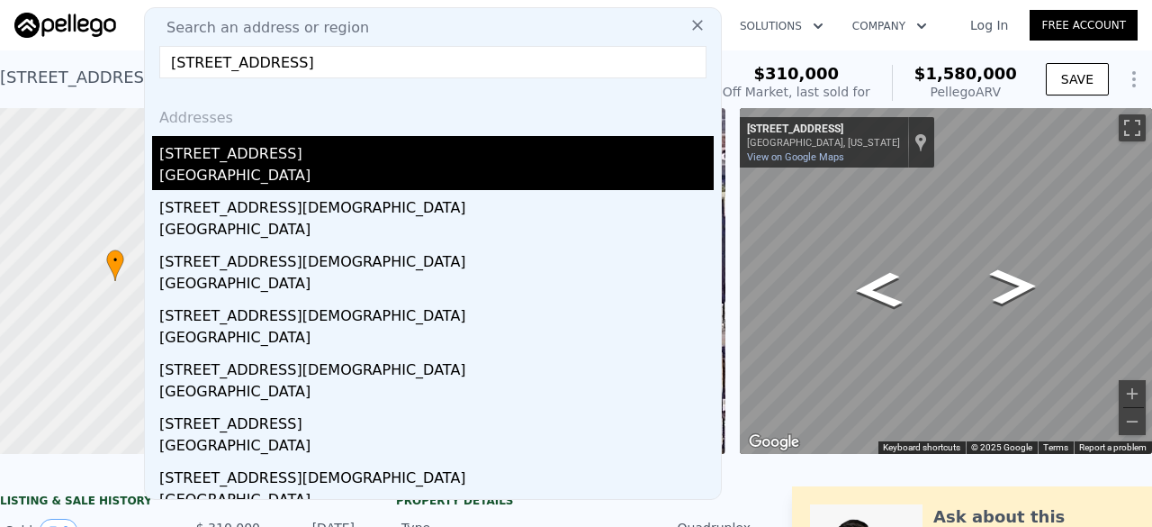
type input "[STREET_ADDRESS]"
click at [302, 163] on div "[STREET_ADDRESS]" at bounding box center [436, 150] width 554 height 29
type input "2"
type input "4"
type input "1"
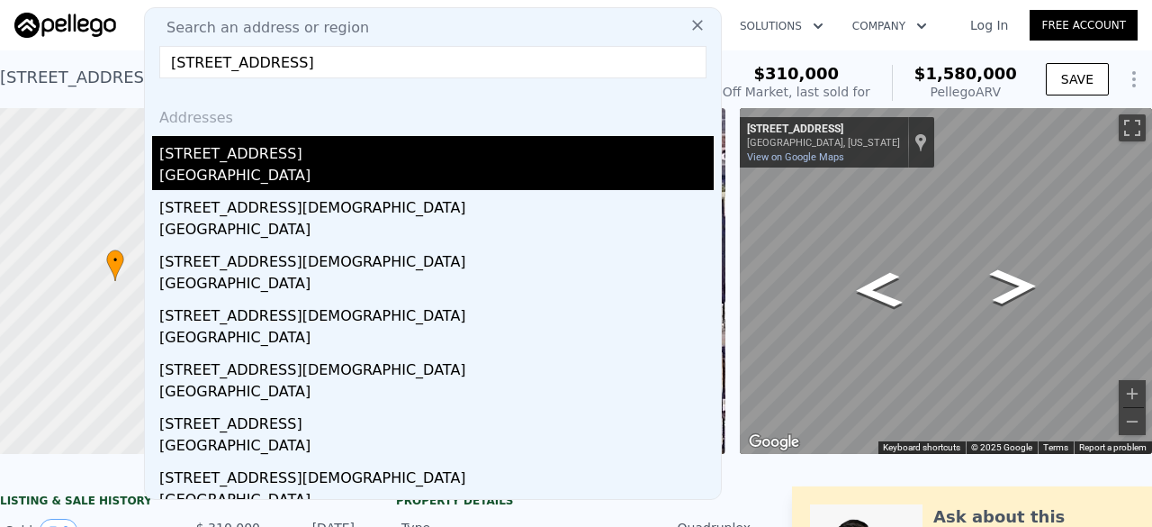
type input "2"
type input "790"
type input "1326"
type input "5100.876"
type input "7897"
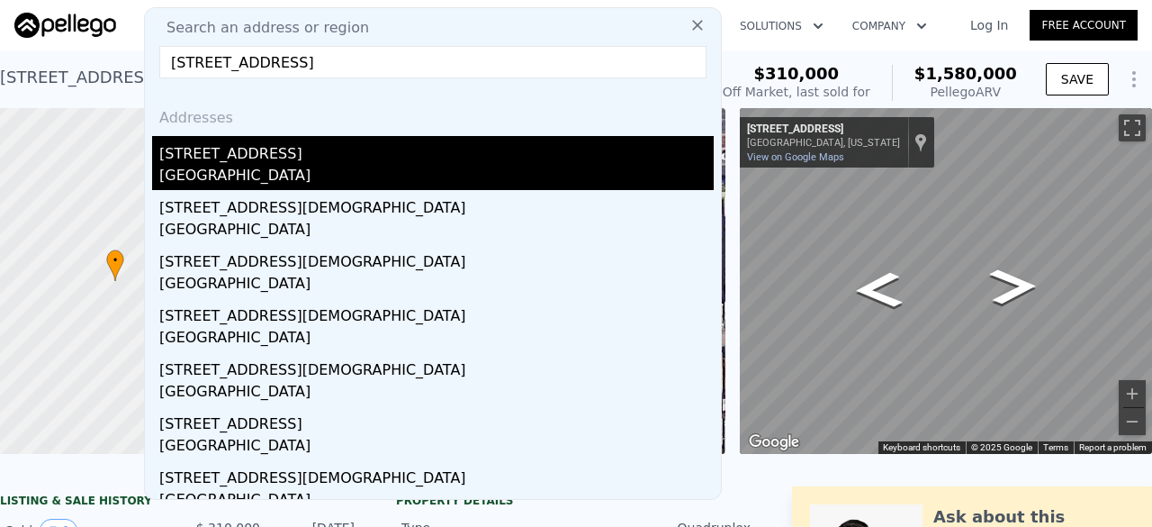
type input "$ 1,054,000"
type input "7"
type input "$ 235,209"
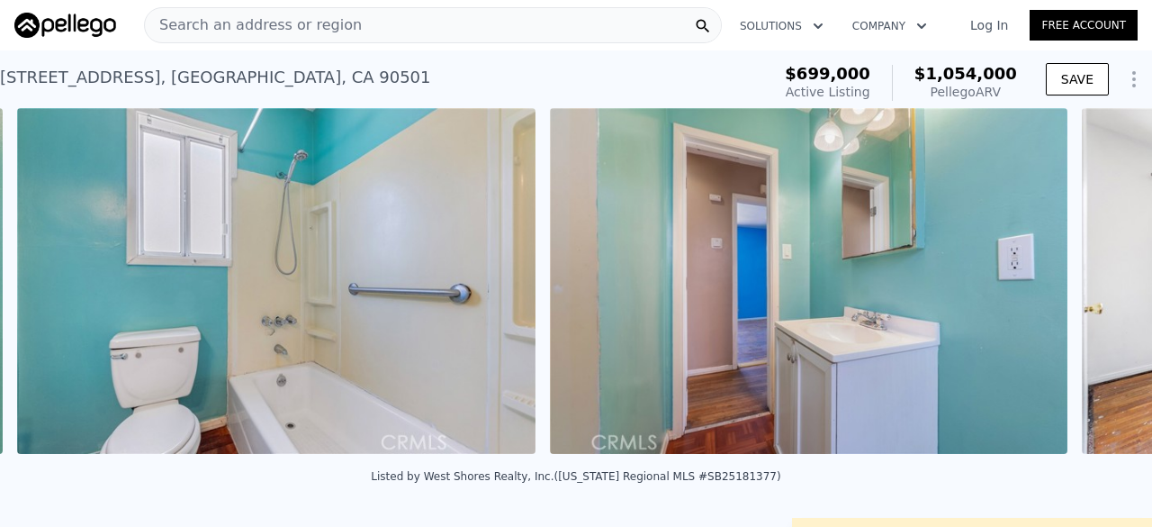
scroll to position [0, 9777]
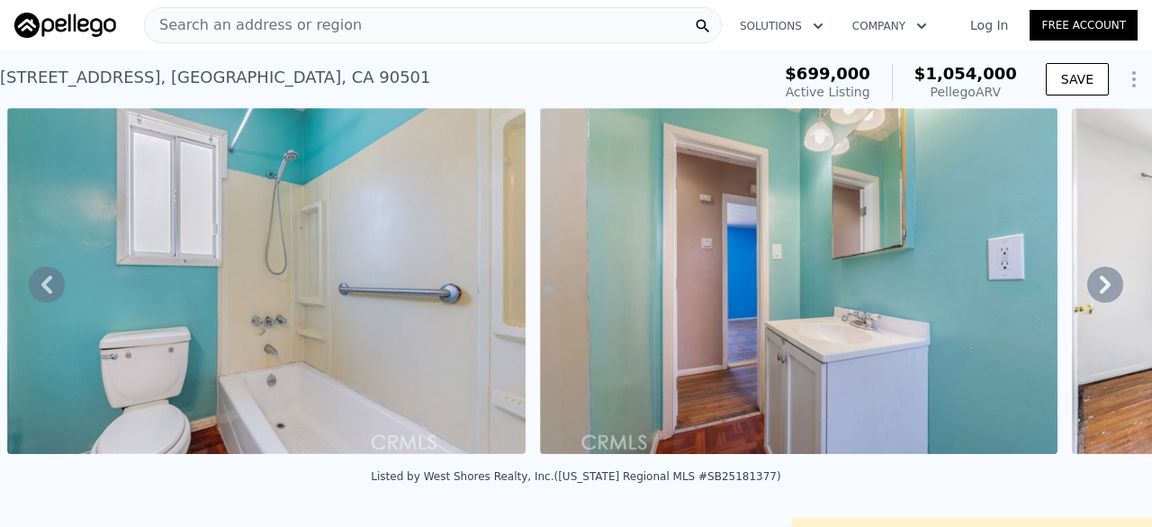
drag, startPoint x: 217, startPoint y: 318, endPoint x: 131, endPoint y: 478, distance: 182.0
click at [131, 478] on div "Listed by West Shores Realty, Inc. ([US_STATE] Regional MLS #SB25181377)" at bounding box center [576, 481] width 1152 height 43
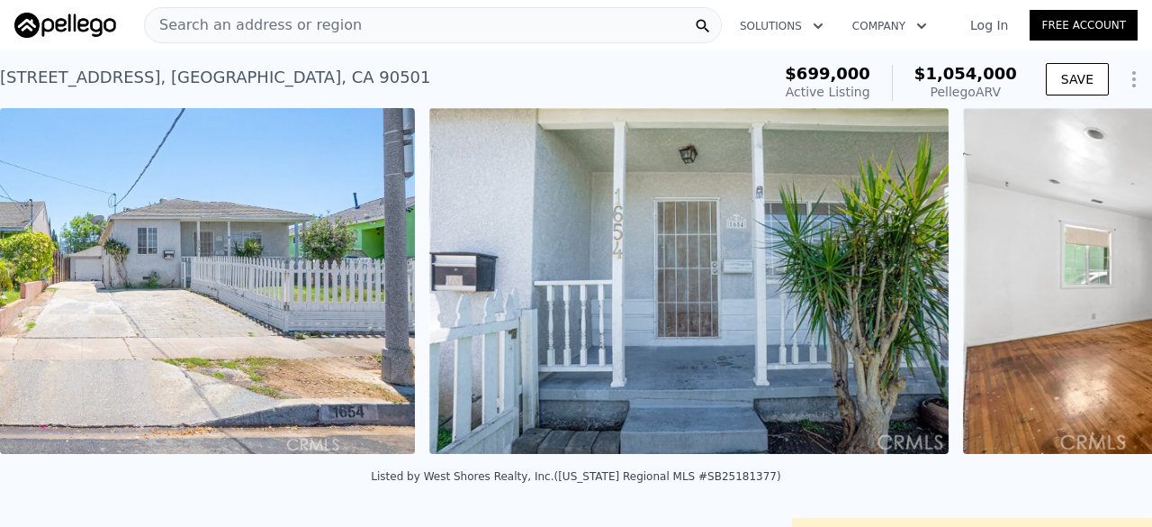
scroll to position [0, 1356]
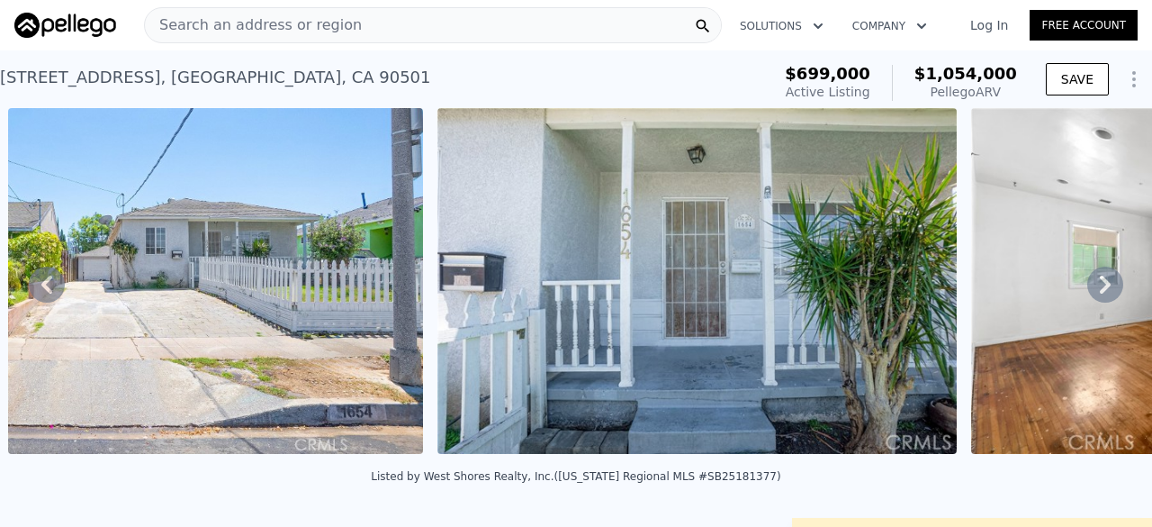
click at [342, 24] on div "Search an address or region" at bounding box center [433, 25] width 578 height 36
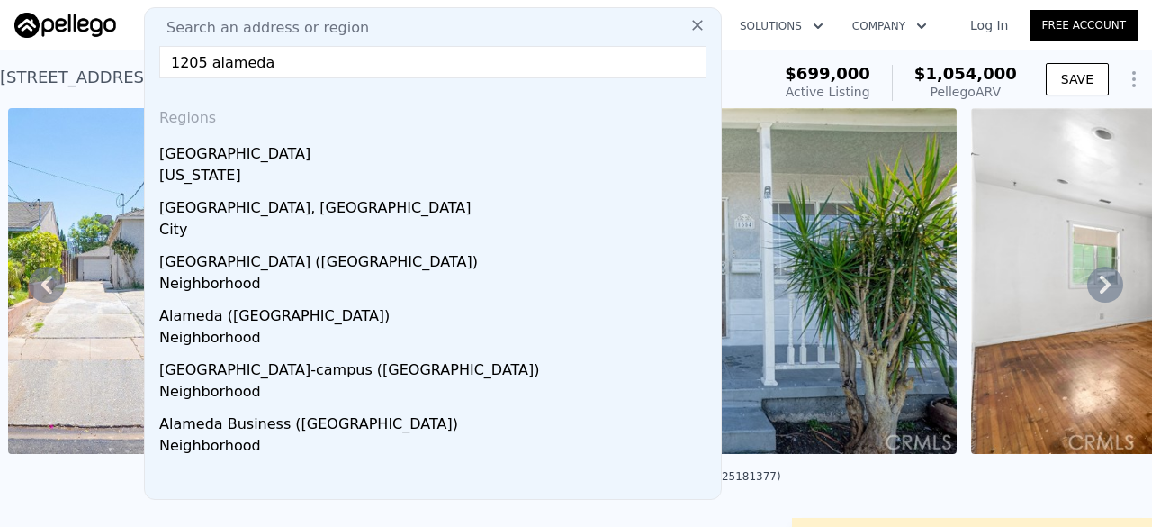
click at [205, 66] on input "1205 alameda" at bounding box center [432, 62] width 547 height 32
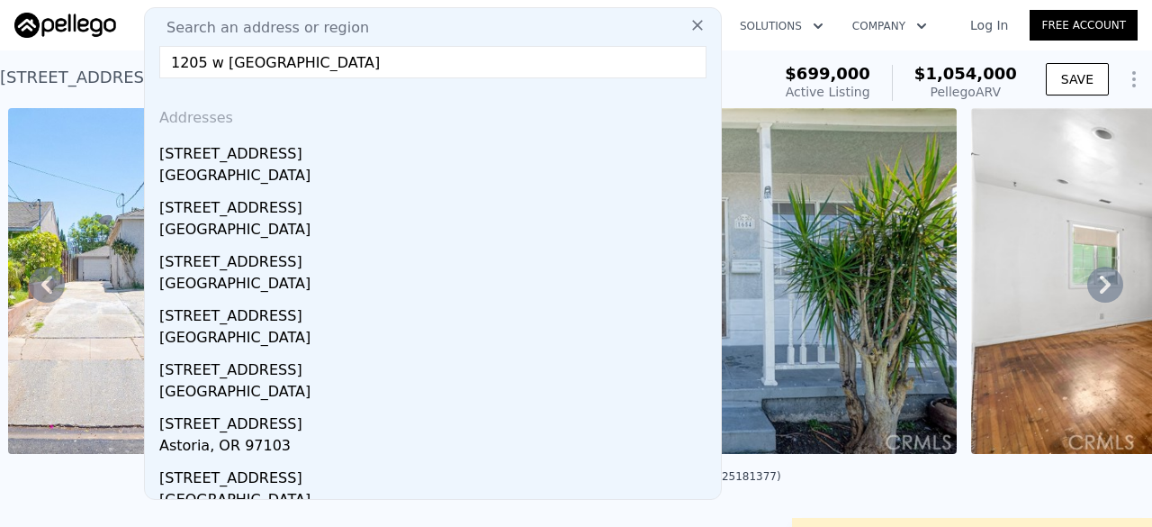
click at [449, 57] on input "1205 w [GEOGRAPHIC_DATA]" at bounding box center [432, 62] width 547 height 32
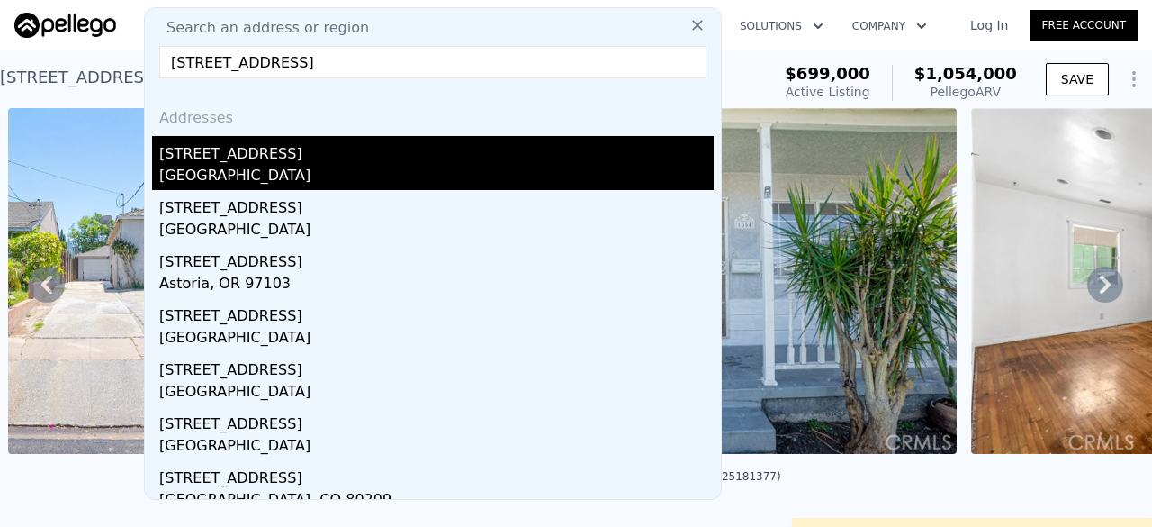
type input "[STREET_ADDRESS]"
click at [295, 152] on div "[STREET_ADDRESS]" at bounding box center [436, 150] width 554 height 29
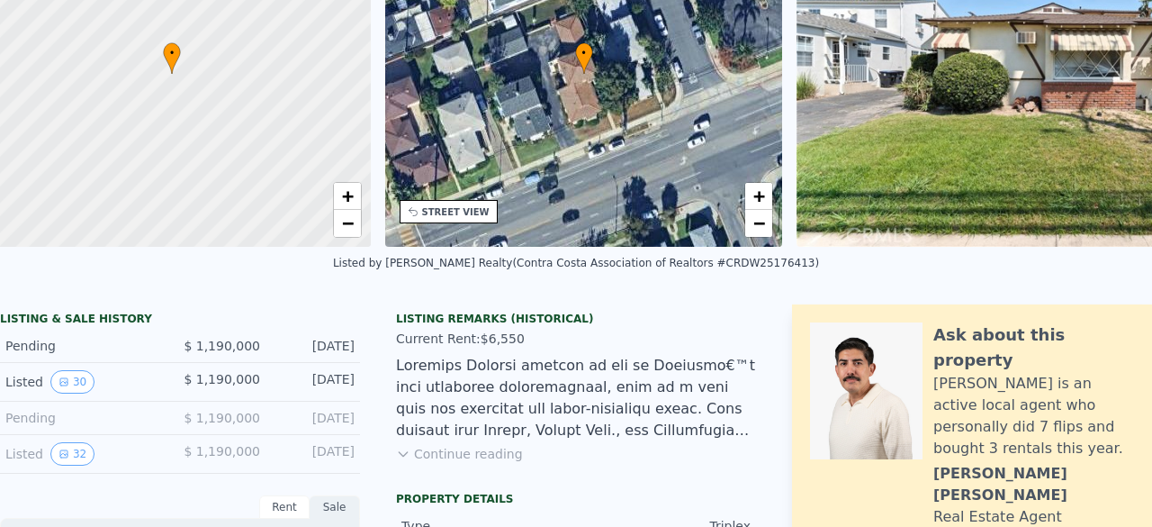
scroll to position [0, 7]
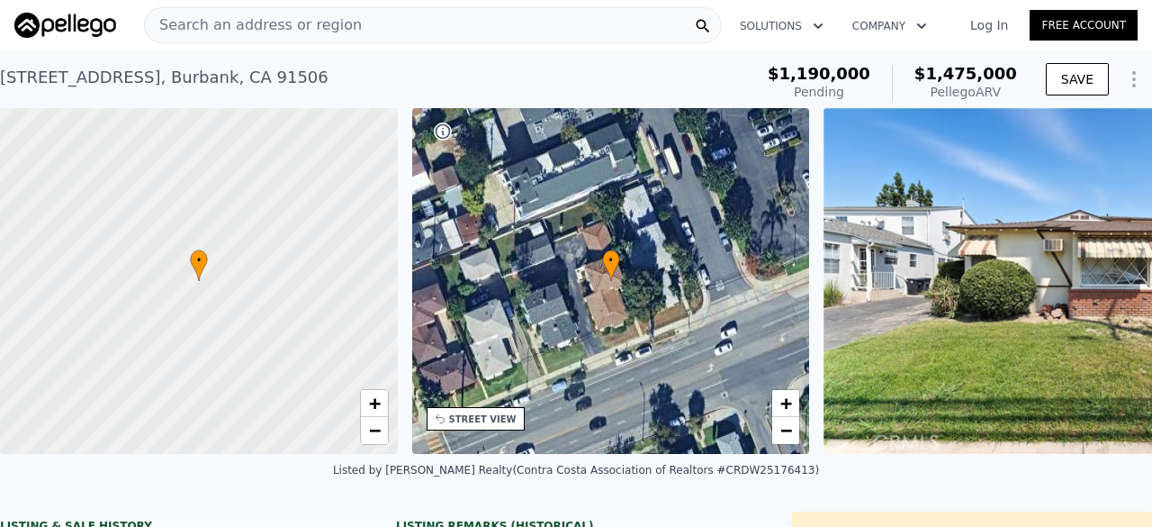
click at [323, 41] on div "Search an address or region" at bounding box center [253, 25] width 217 height 34
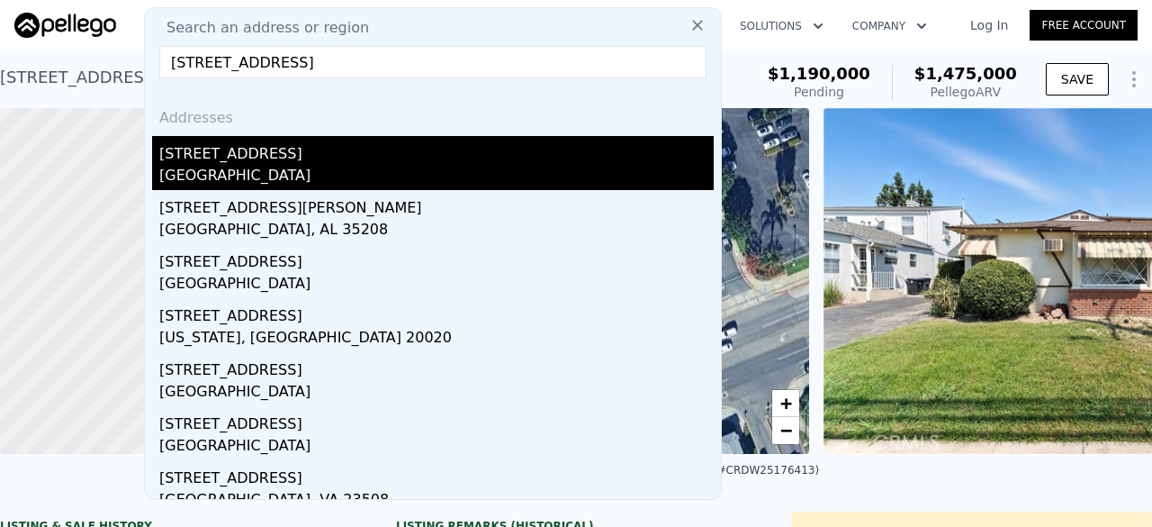
type input "[STREET_ADDRESS]"
click at [349, 185] on div "[GEOGRAPHIC_DATA]" at bounding box center [436, 177] width 554 height 25
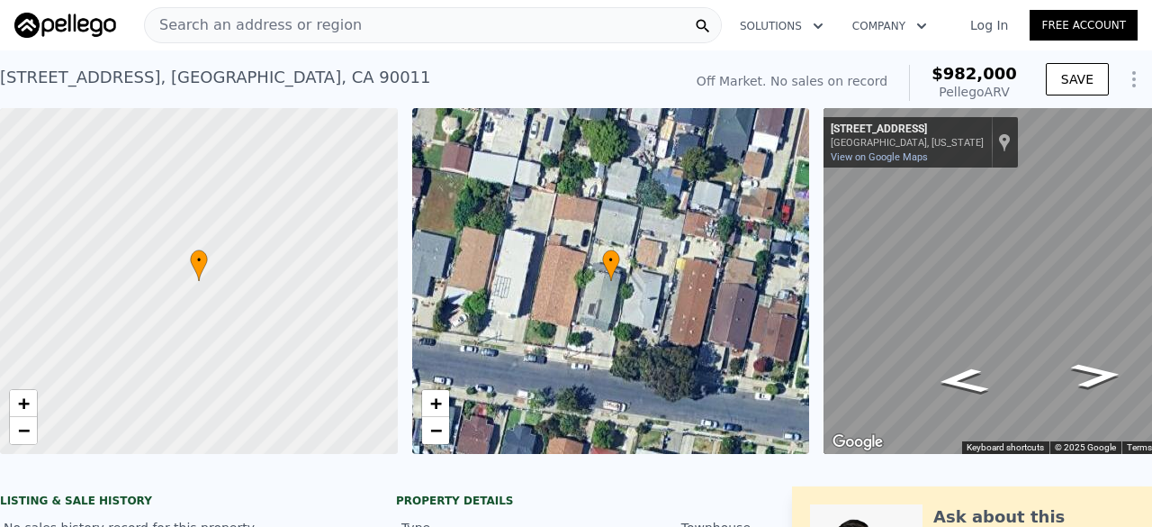
click at [290, 19] on span "Search an address or region" at bounding box center [253, 25] width 217 height 22
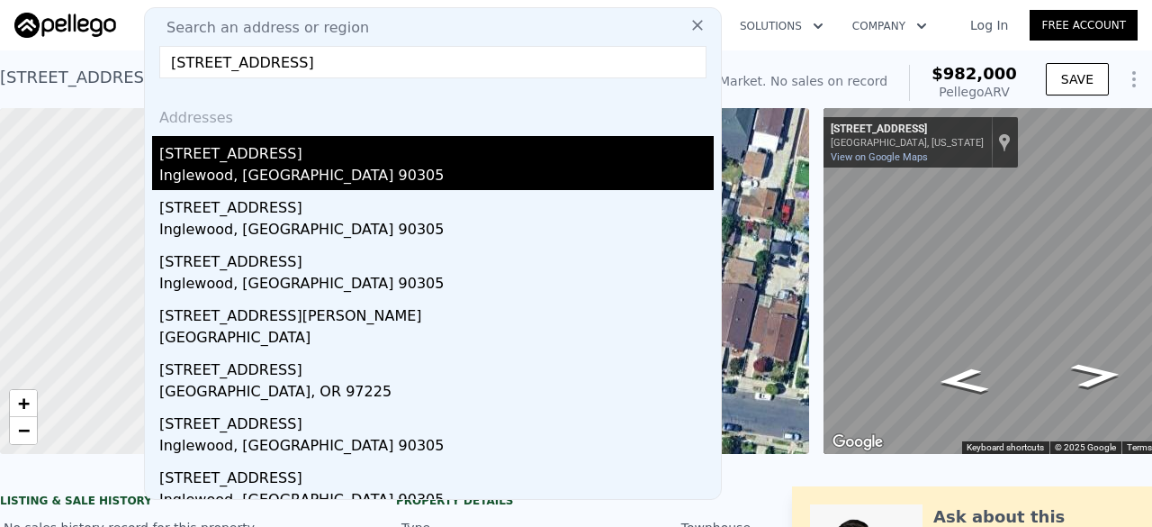
type input "[STREET_ADDRESS]"
click at [323, 168] on div "Inglewood, [GEOGRAPHIC_DATA] 90305" at bounding box center [436, 177] width 554 height 25
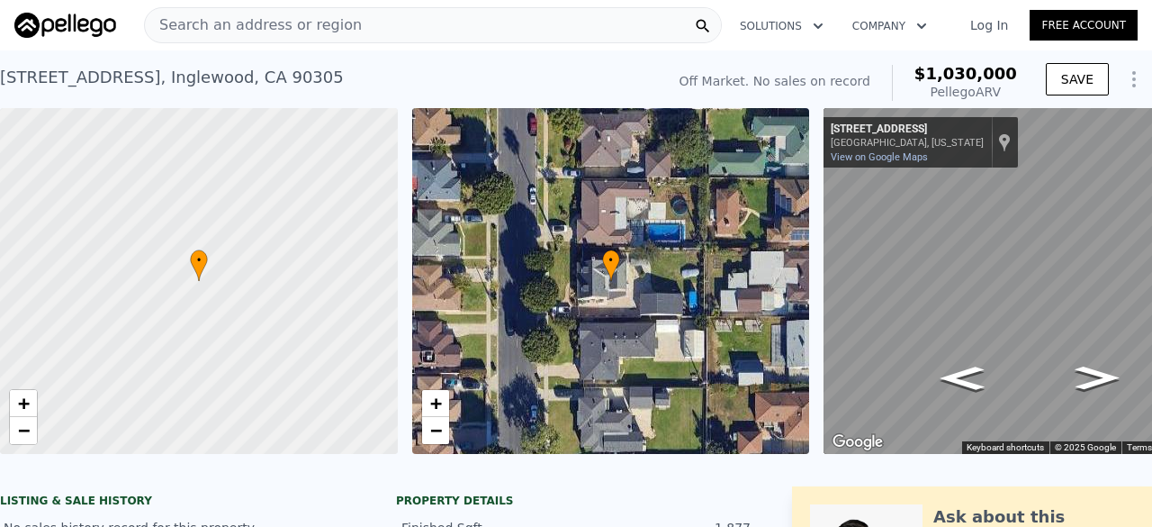
click at [242, 30] on span "Search an address or region" at bounding box center [253, 25] width 217 height 22
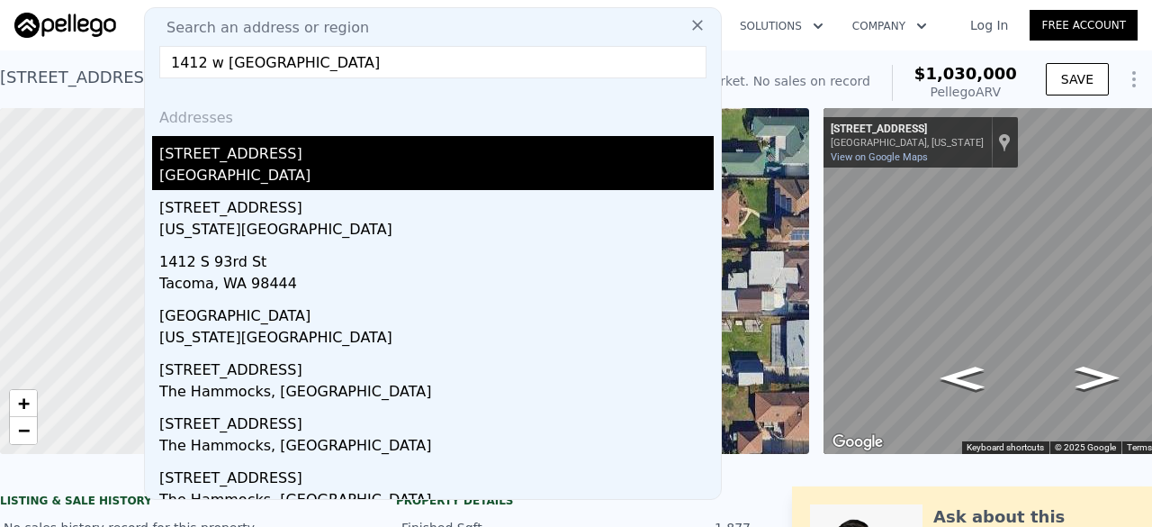
type input "1412 w [GEOGRAPHIC_DATA]"
click at [269, 163] on div "[STREET_ADDRESS]" at bounding box center [436, 150] width 554 height 29
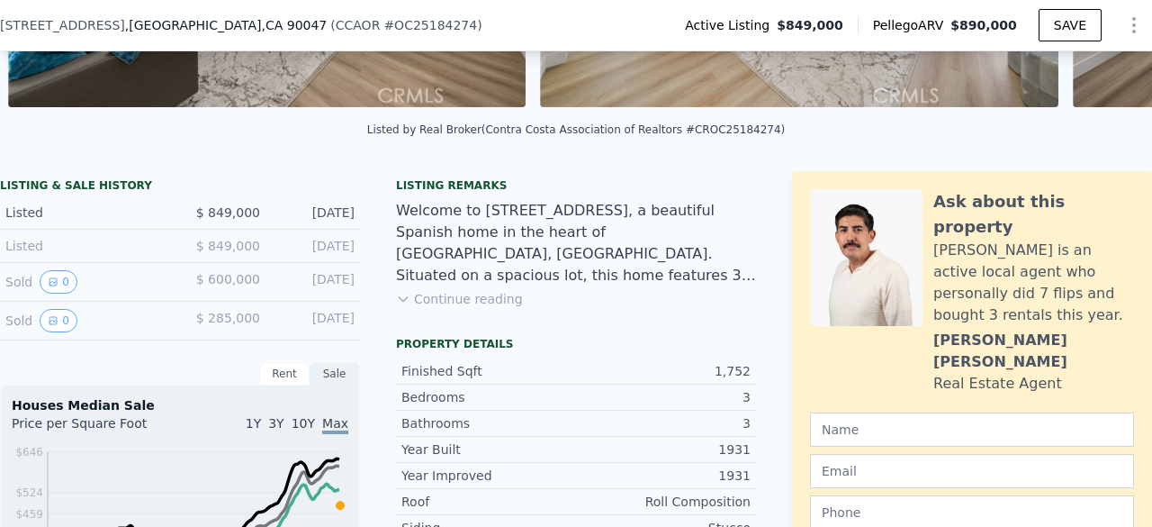
scroll to position [362, 0]
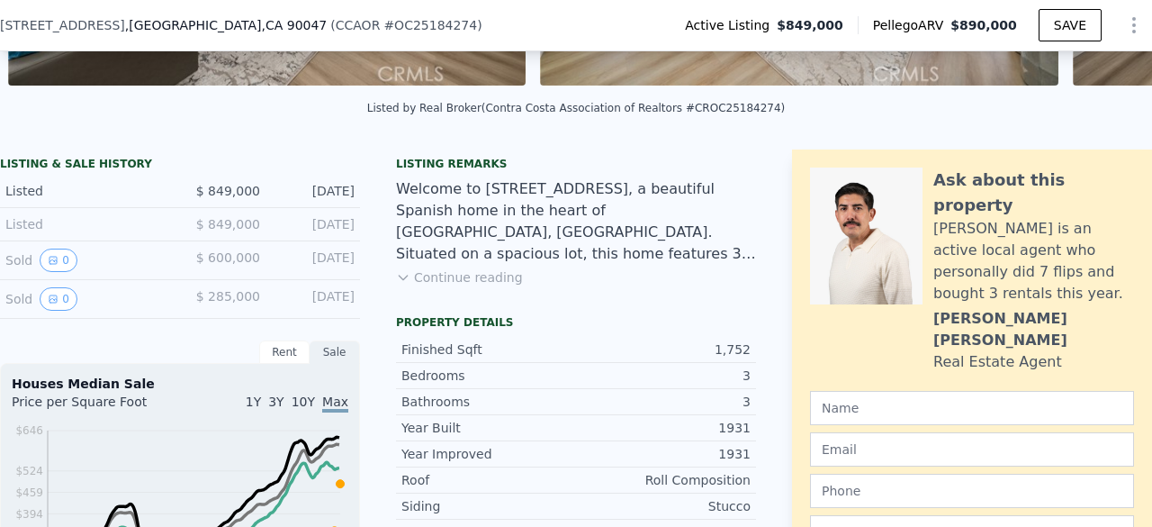
click at [453, 284] on button "Continue reading" at bounding box center [459, 277] width 127 height 18
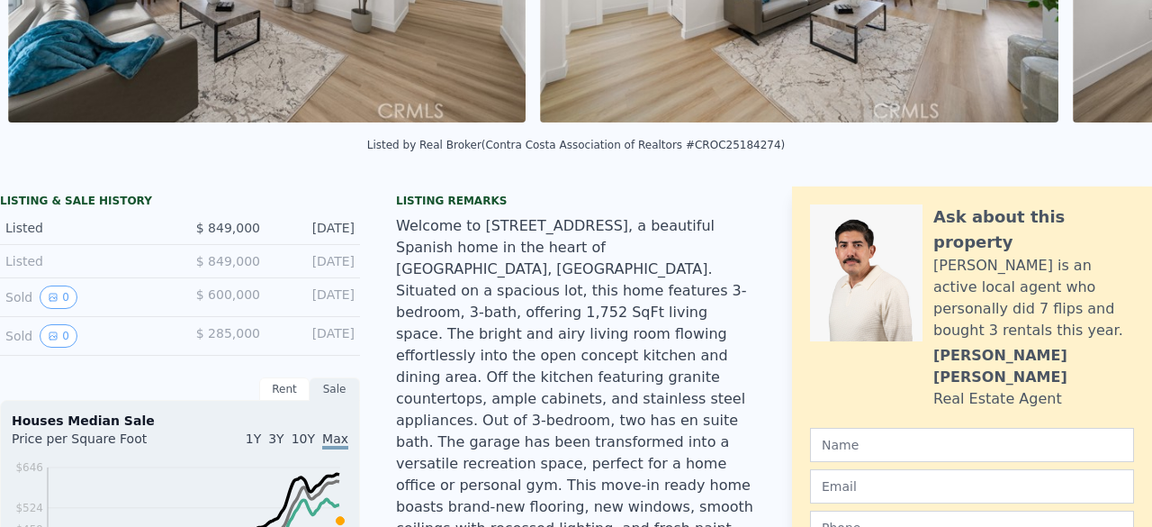
scroll to position [0, 0]
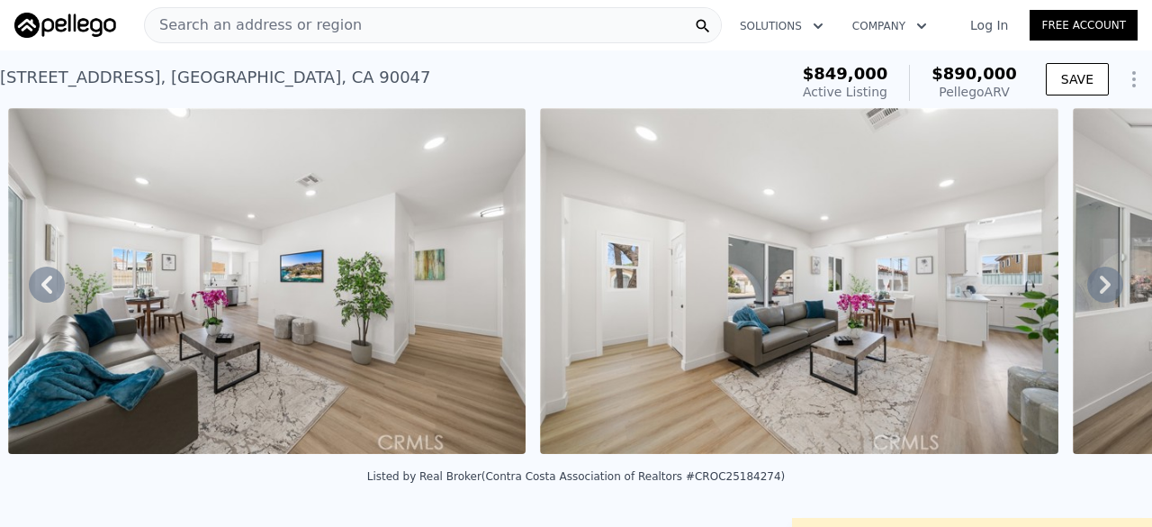
click at [335, 20] on span "Search an address or region" at bounding box center [253, 25] width 217 height 22
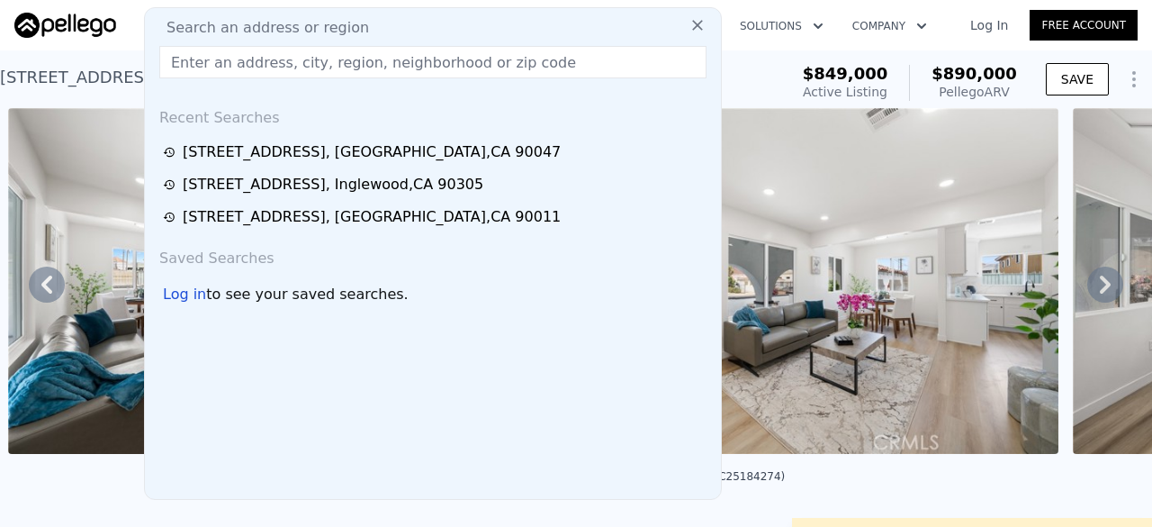
click at [335, 20] on span "Search an address or region" at bounding box center [260, 28] width 217 height 22
click at [254, 57] on input "text" at bounding box center [432, 62] width 547 height 32
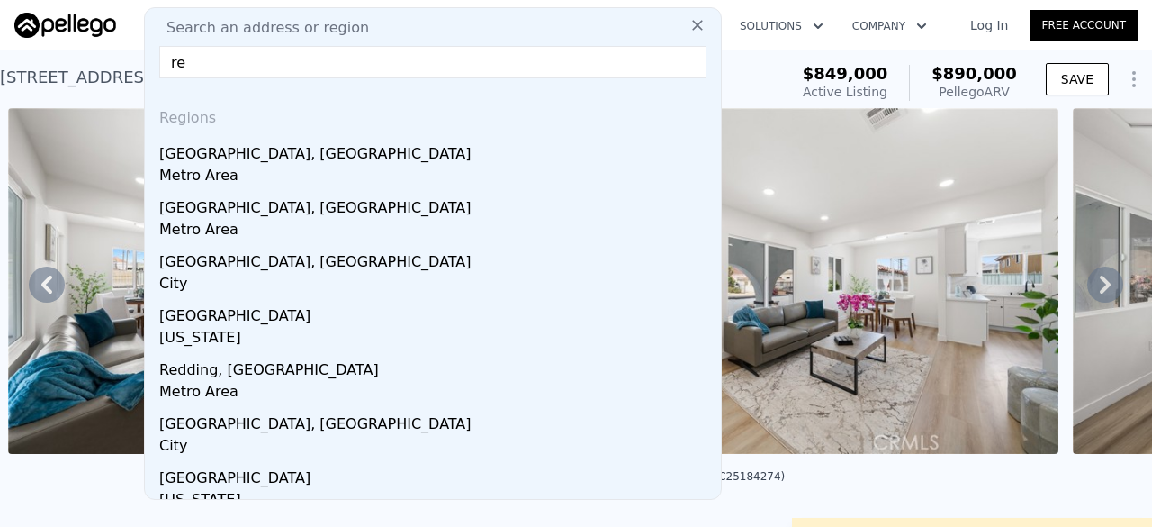
type input "r"
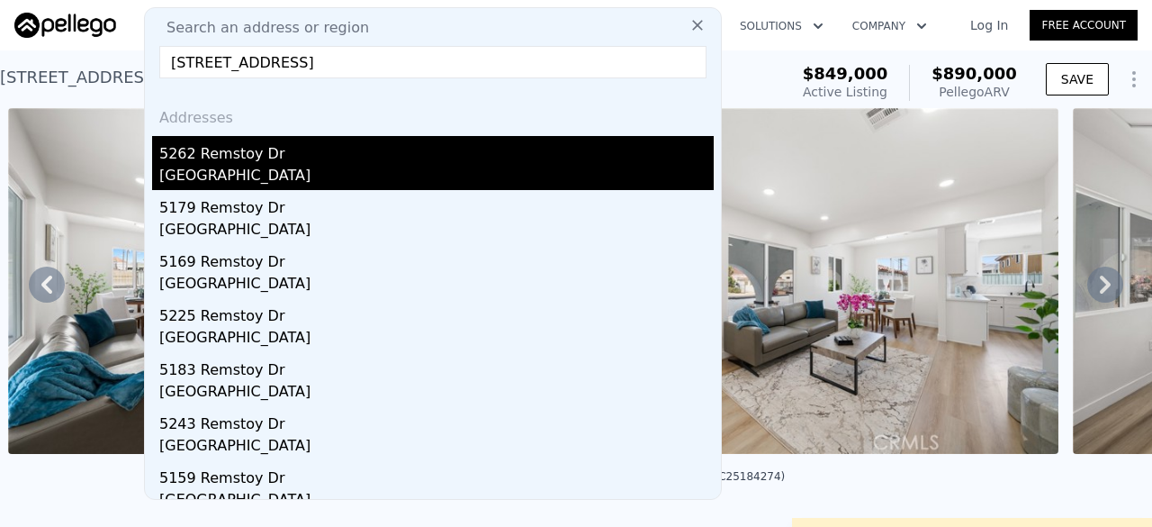
type input "[STREET_ADDRESS]"
click at [281, 158] on div "5262 Remstoy Dr" at bounding box center [436, 150] width 554 height 29
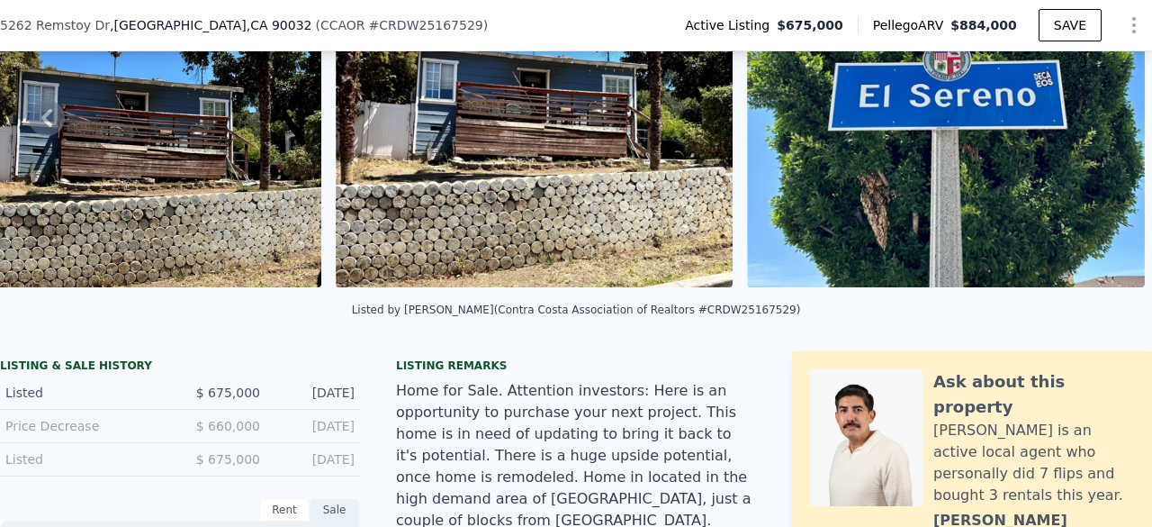
scroll to position [344, 0]
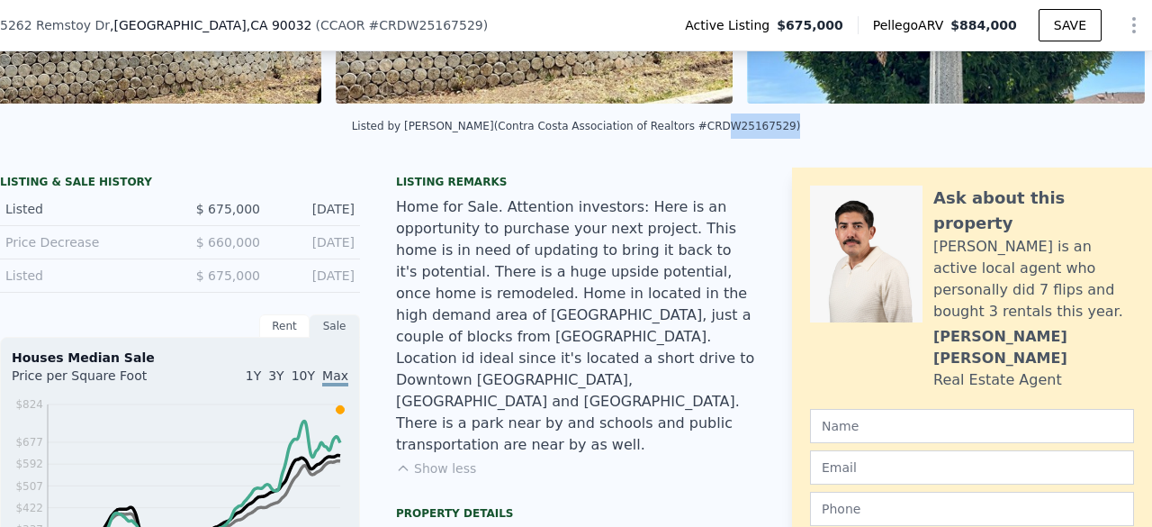
drag, startPoint x: 689, startPoint y: 136, endPoint x: 749, endPoint y: 141, distance: 60.5
click at [749, 132] on div "Listed by [PERSON_NAME] (Contra Costa Association of Realtors #CRDW25167529)" at bounding box center [576, 126] width 449 height 13
copy div "DW25167529"
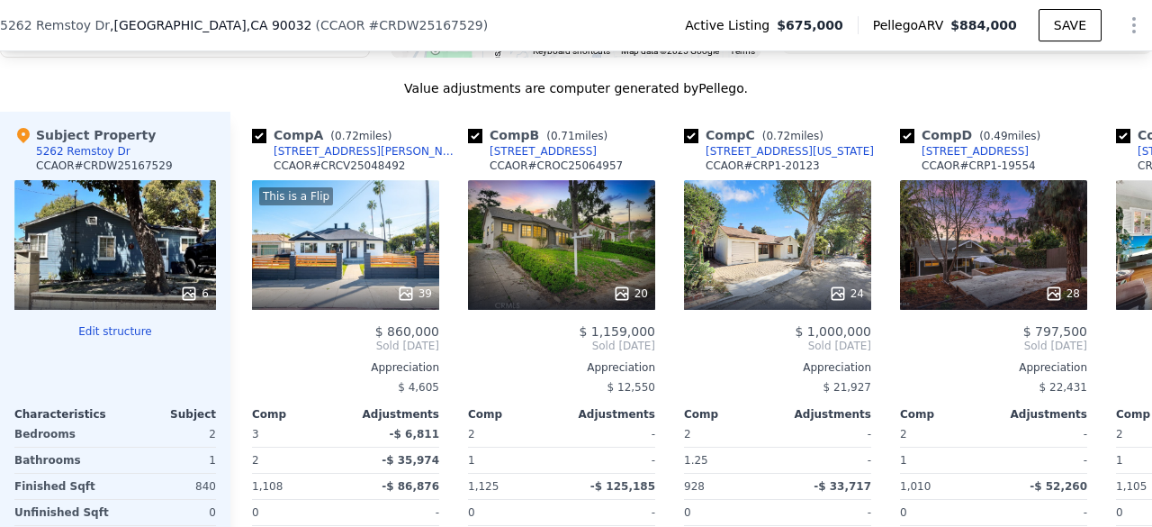
scroll to position [1955, 0]
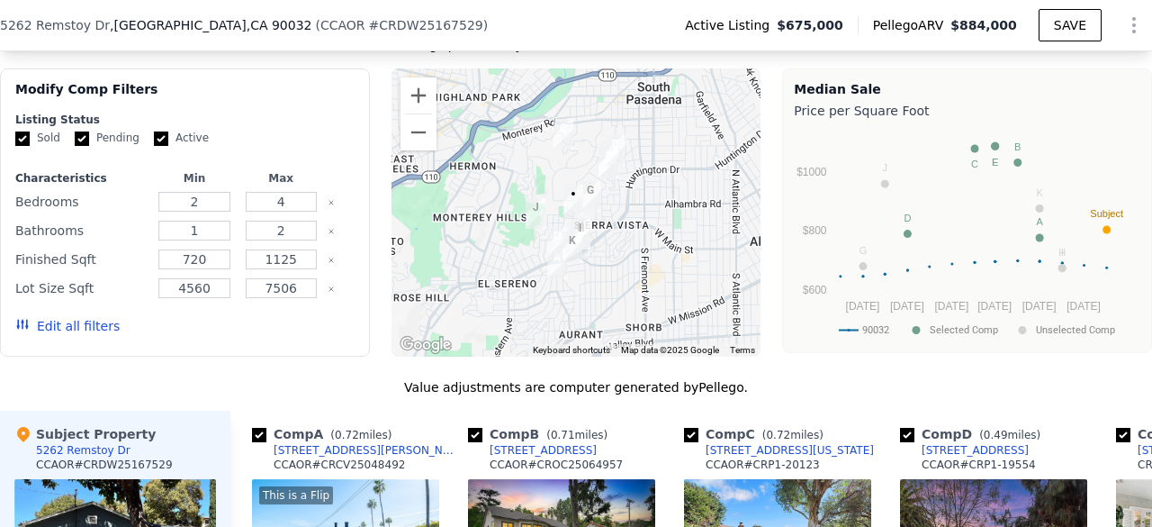
click at [634, 311] on div "We found 11 sales that match your search Listings provided by Contra Costa Asso…" at bounding box center [576, 516] width 1152 height 1011
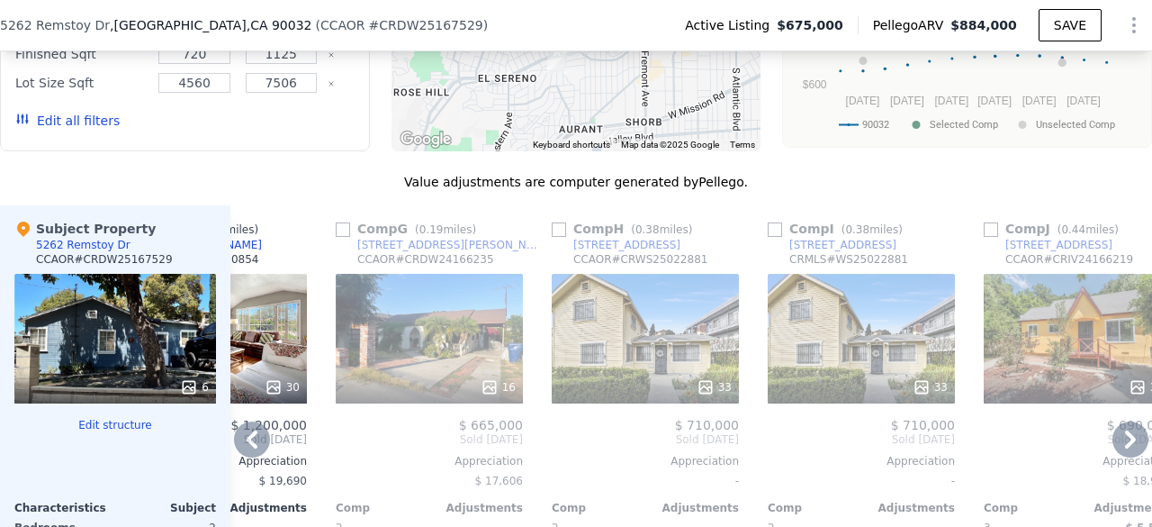
scroll to position [2162, 0]
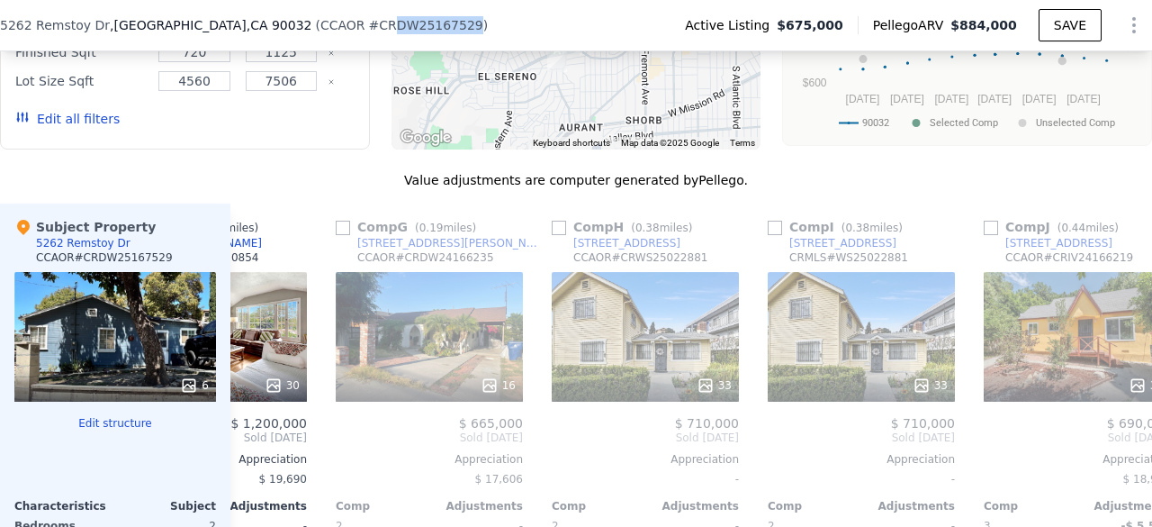
drag, startPoint x: 308, startPoint y: 26, endPoint x: 380, endPoint y: 30, distance: 72.1
click at [380, 30] on span "# CRDW25167529" at bounding box center [426, 25] width 114 height 14
copy span "DW25167529"
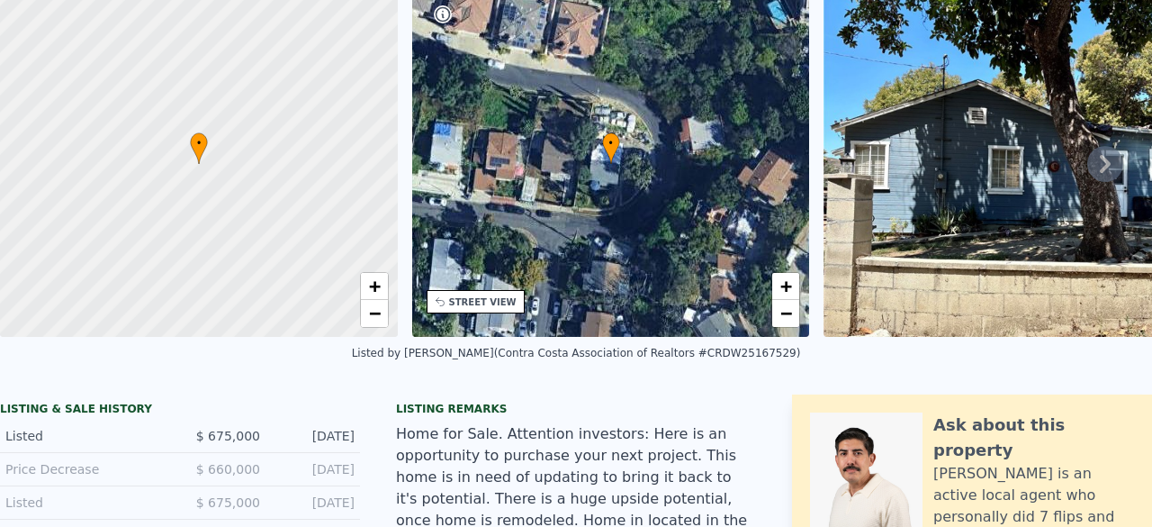
scroll to position [0, 0]
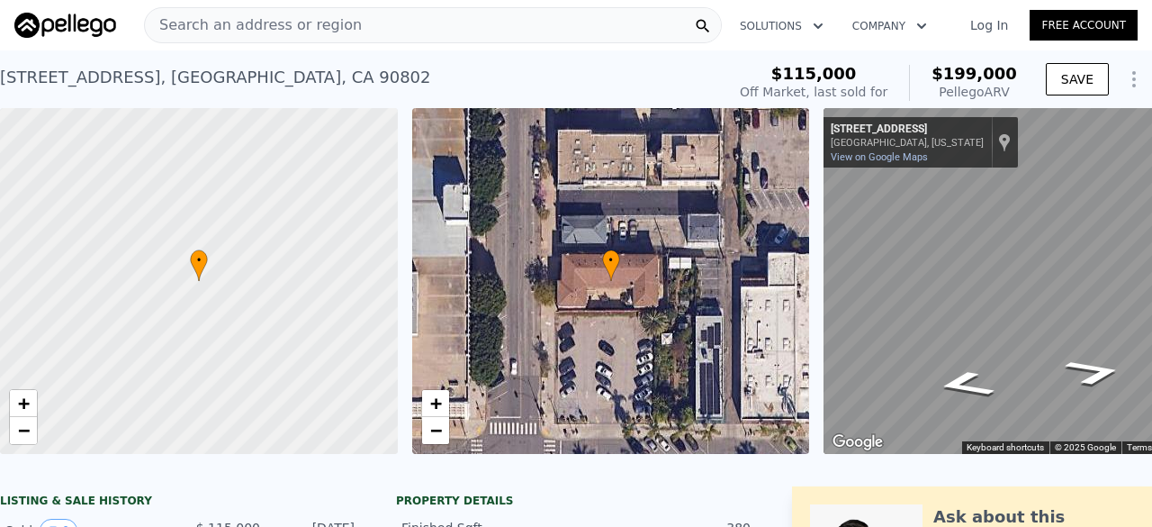
click at [329, 23] on span "Search an address or region" at bounding box center [253, 25] width 217 height 22
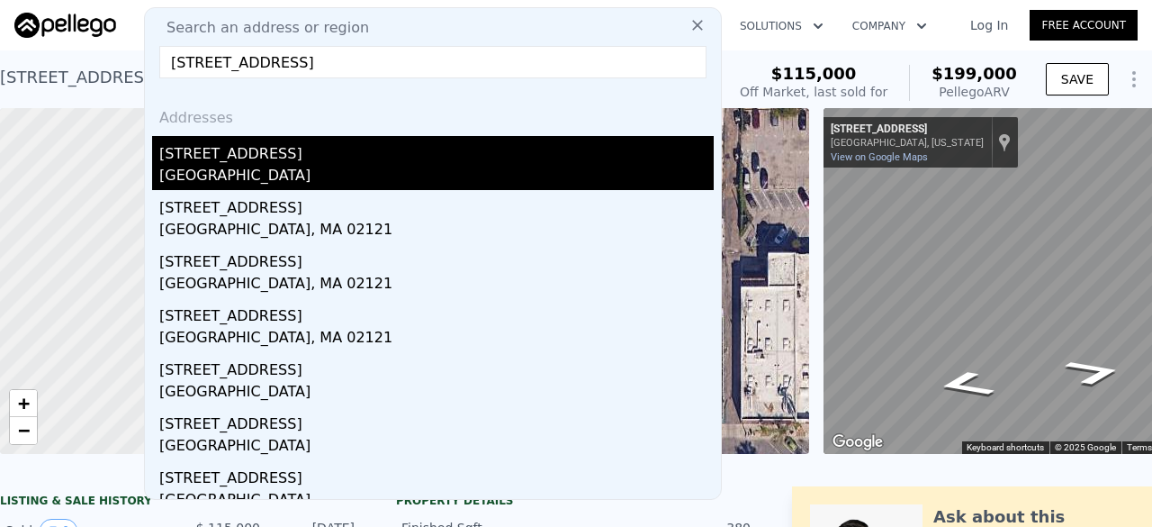
type input "122 elm ave apt 10"
click at [291, 152] on div "122 Elm Ave Apt 10" at bounding box center [436, 150] width 554 height 29
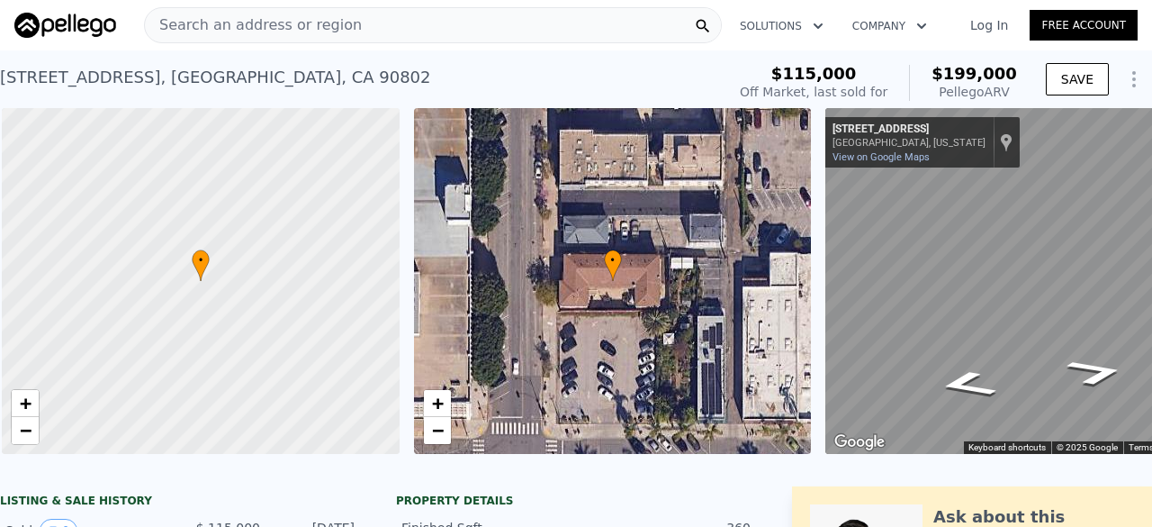
scroll to position [0, 7]
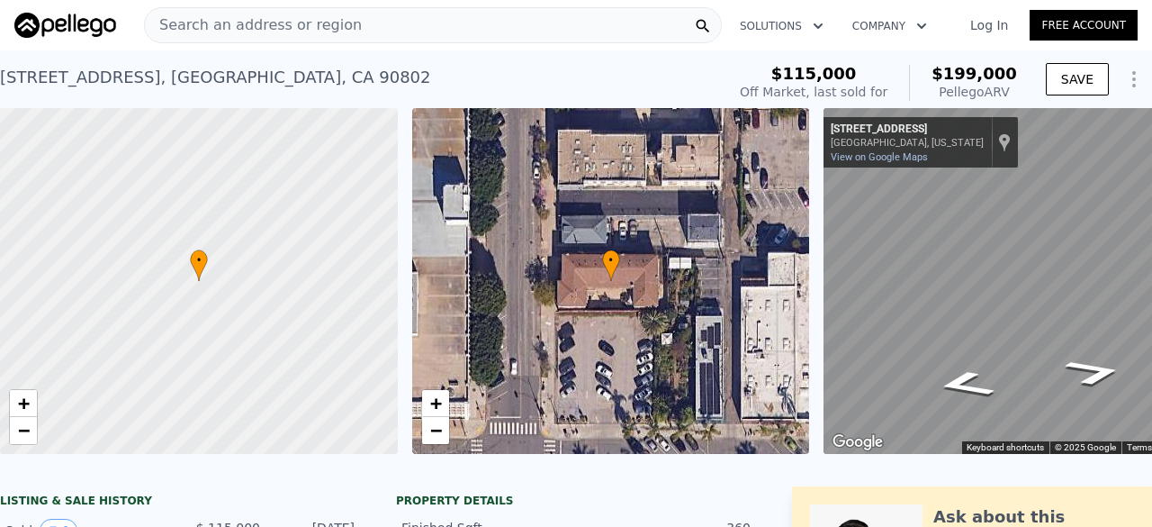
click at [184, 15] on span "Search an address or region" at bounding box center [253, 25] width 217 height 22
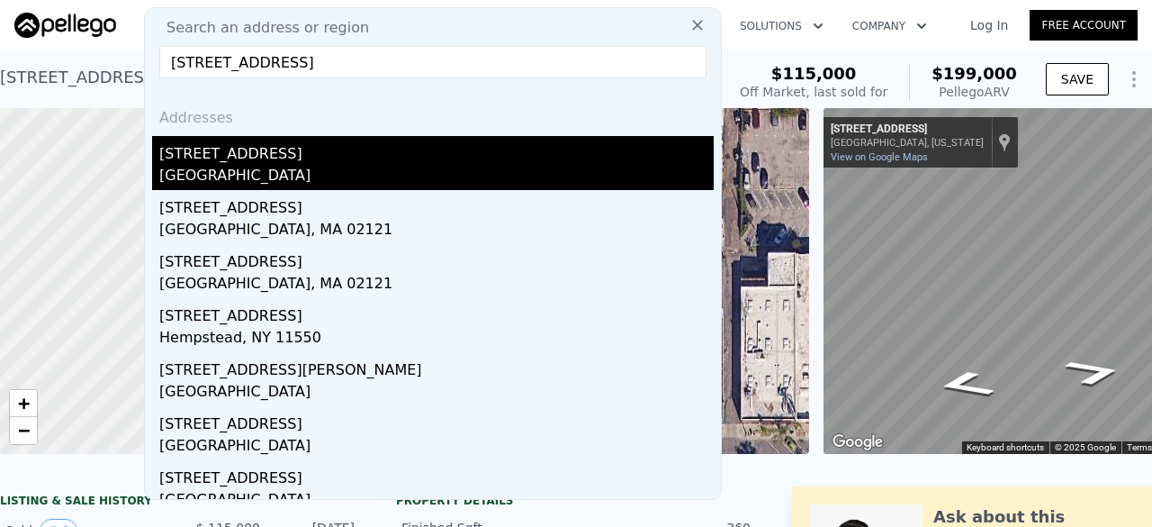
type input "122 elm ave apt 11"
click at [277, 165] on div "Long Beach, CA 90802" at bounding box center [436, 177] width 554 height 25
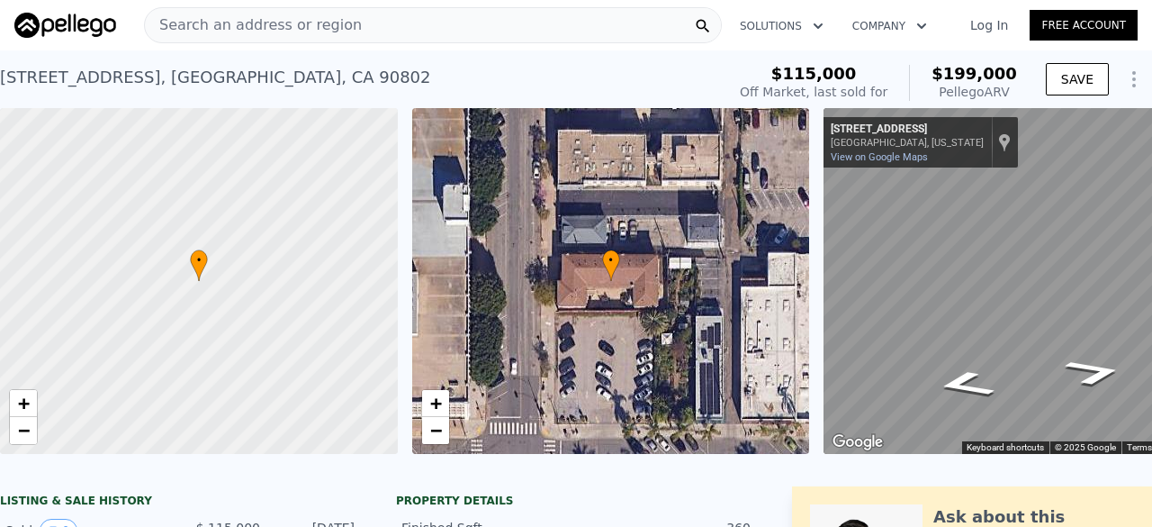
click at [260, 27] on span "Search an address or region" at bounding box center [253, 25] width 217 height 22
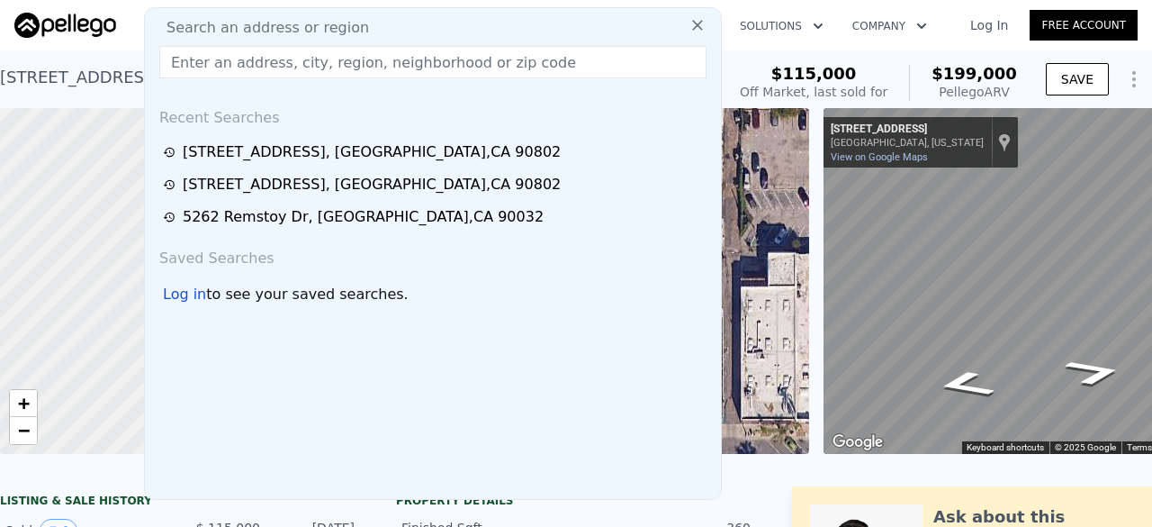
click at [134, 28] on div at bounding box center [79, 25] width 130 height 25
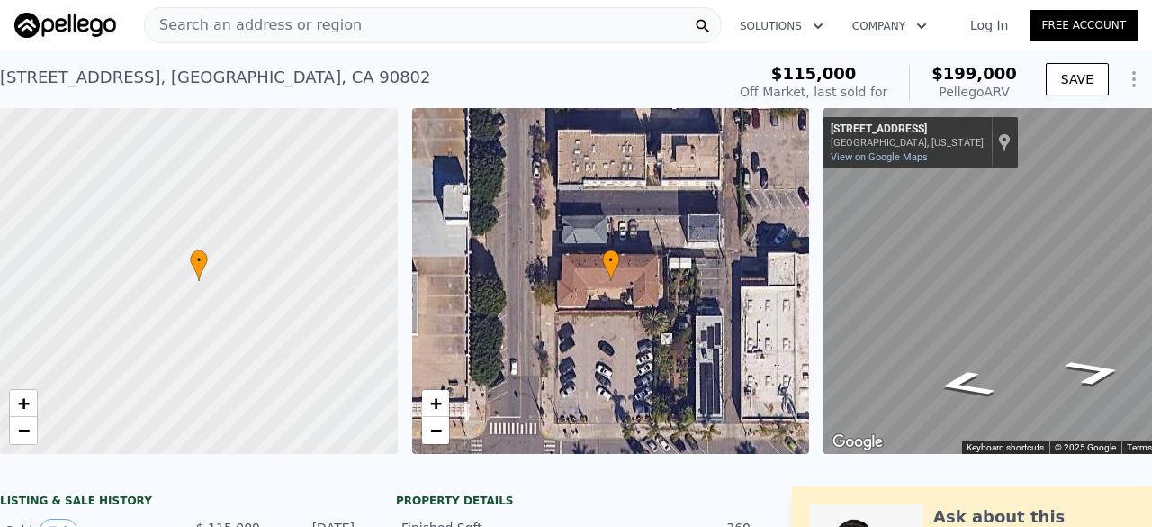
click at [259, 41] on div "Search an address or region" at bounding box center [253, 25] width 217 height 34
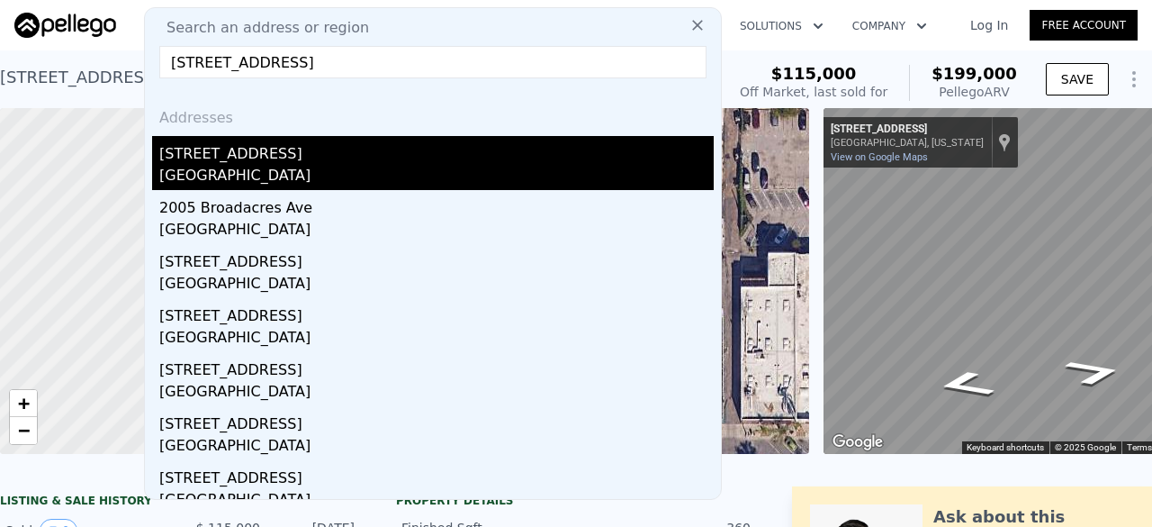
type input "1213 S Broadacres Ave"
click at [316, 175] on div "Compton, CA 90220" at bounding box center [436, 177] width 554 height 25
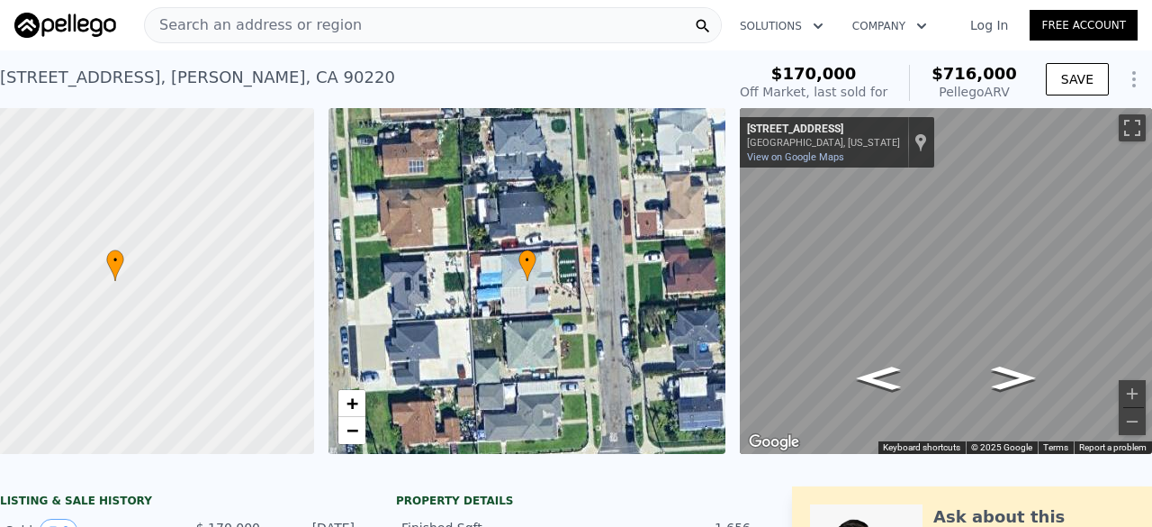
click at [236, 22] on span "Search an address or region" at bounding box center [253, 25] width 217 height 22
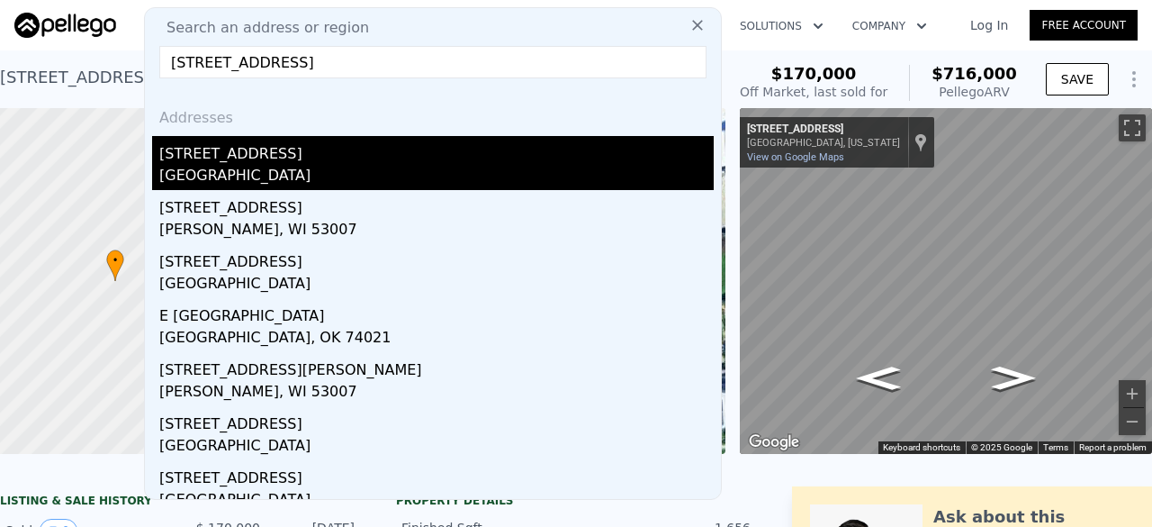
type input "5031 W 126th St"
click at [300, 150] on div "5031 W 126th St" at bounding box center [436, 150] width 554 height 29
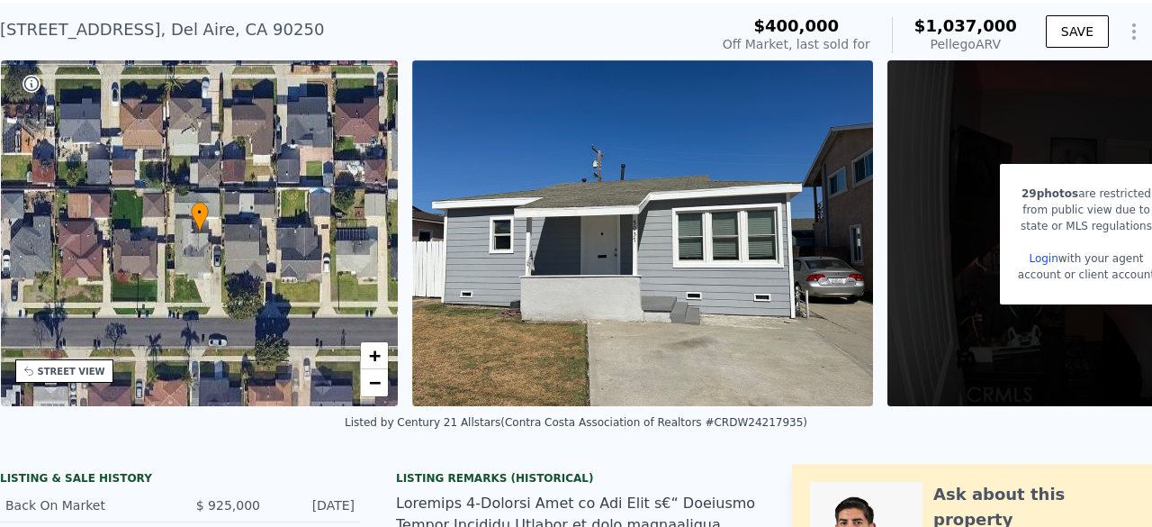
scroll to position [49, 0]
